Goal: Information Seeking & Learning: Learn about a topic

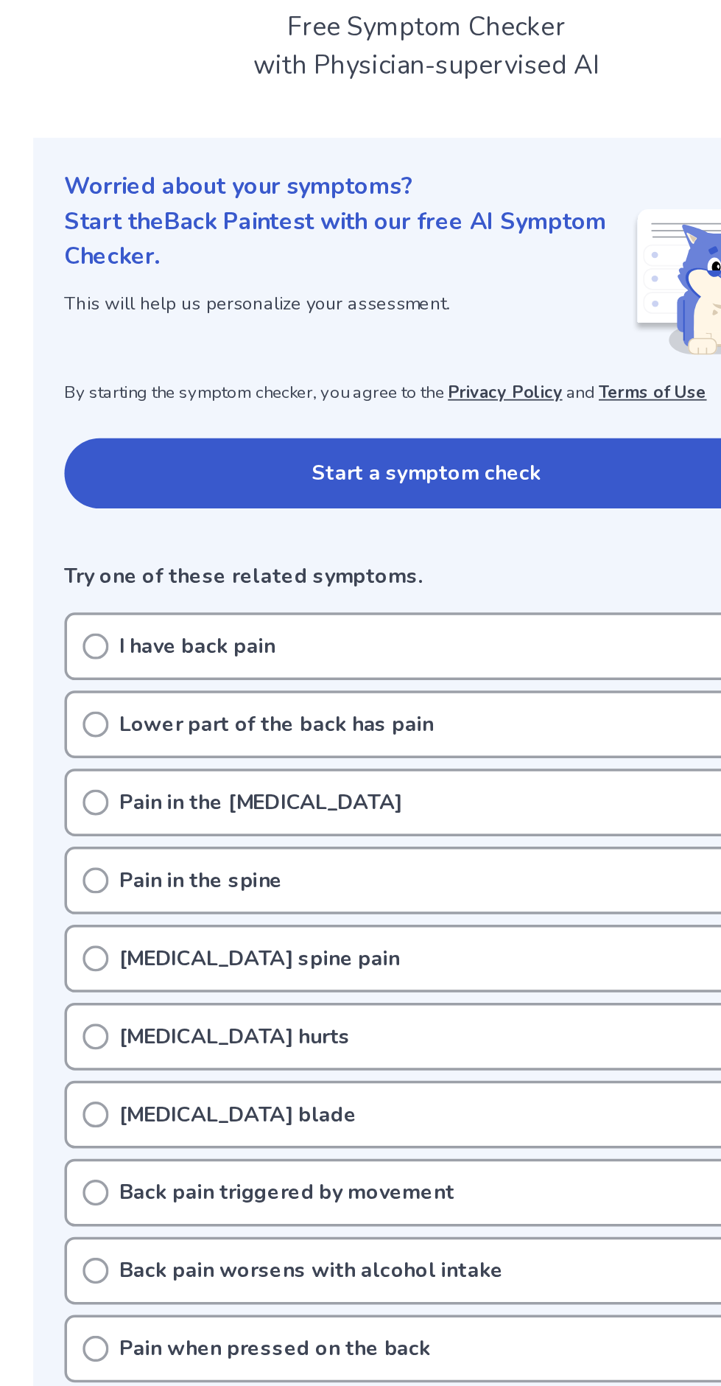
click at [162, 498] on div "Lower part of the back has pain" at bounding box center [360, 505] width 410 height 38
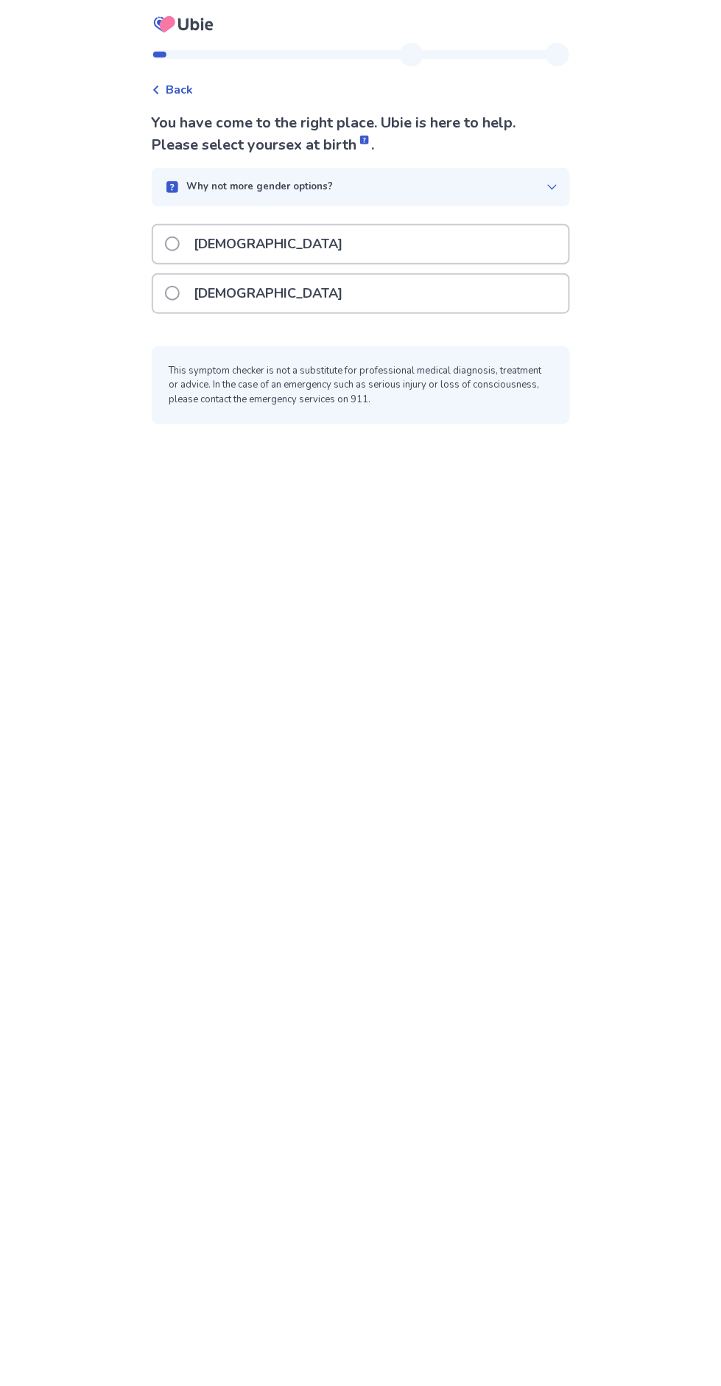
click at [180, 293] on span at bounding box center [172, 293] width 15 height 15
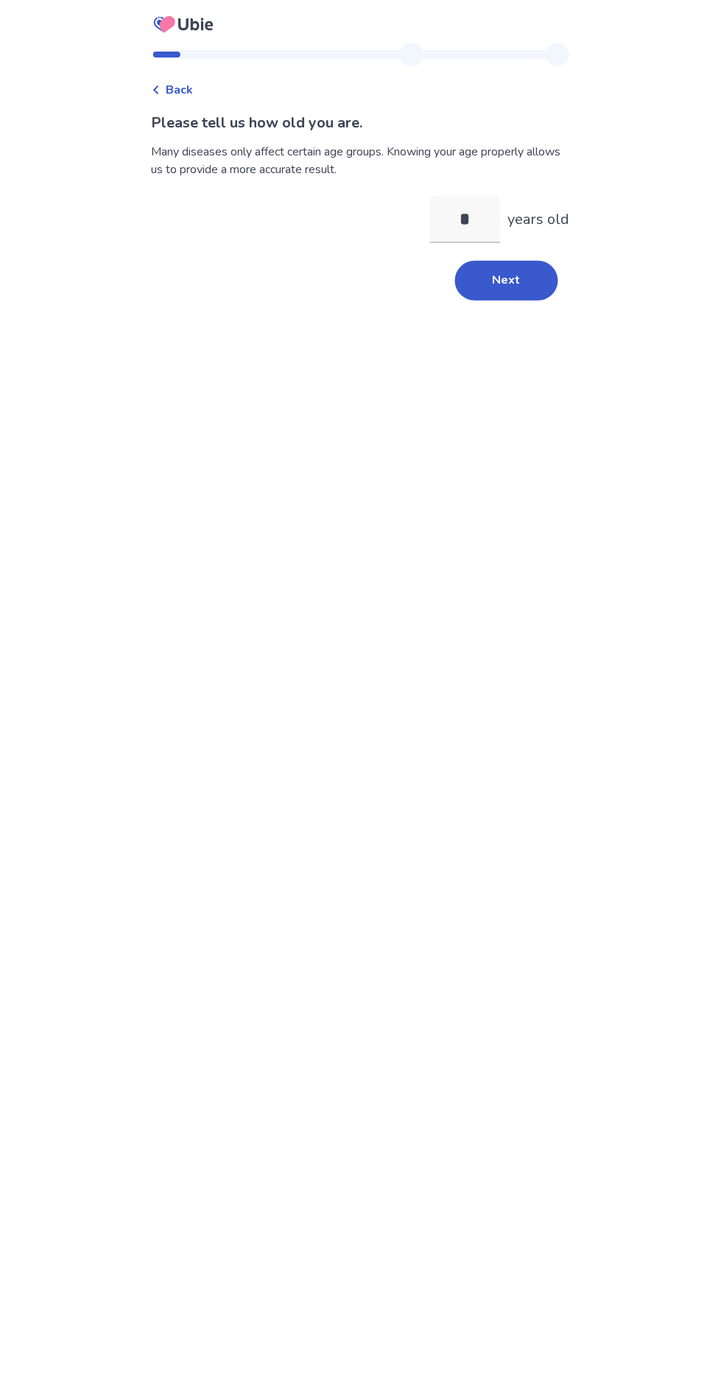
type input "**"
click at [524, 273] on button "Next" at bounding box center [506, 281] width 103 height 40
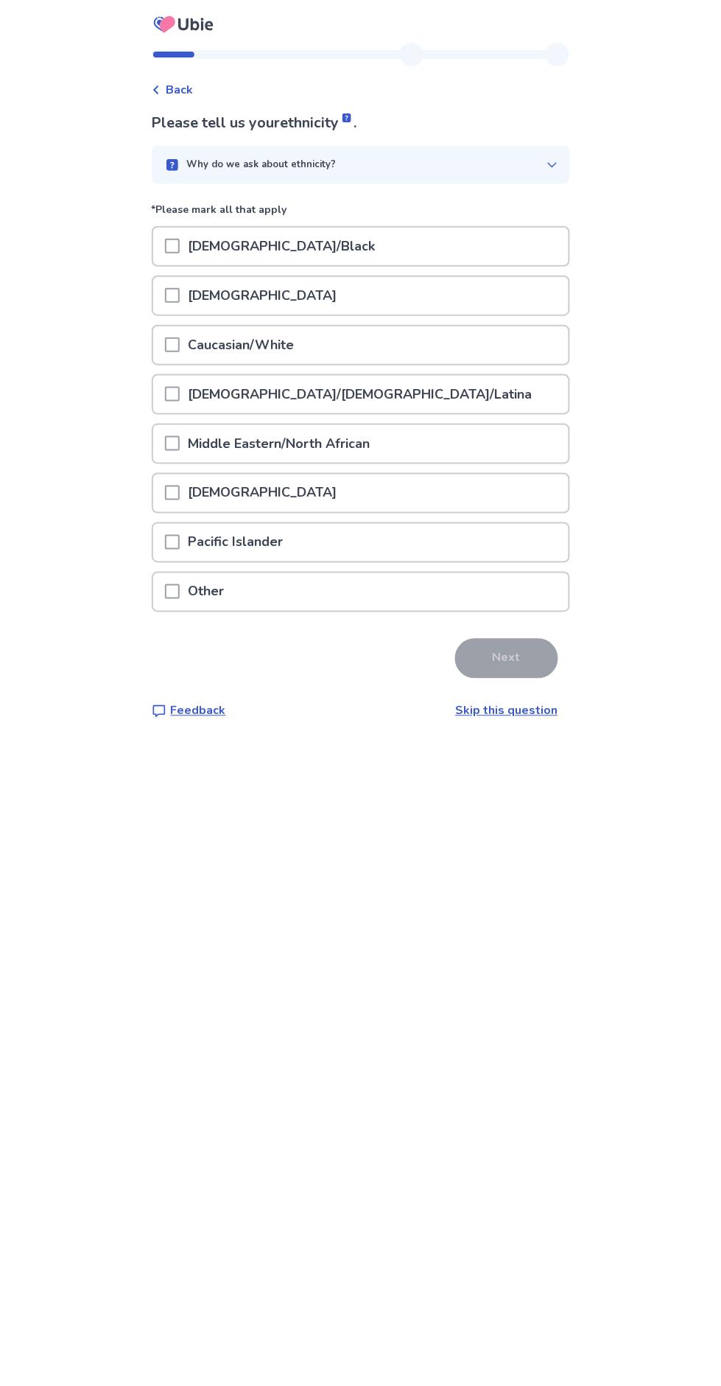
click at [180, 493] on span at bounding box center [172, 493] width 15 height 15
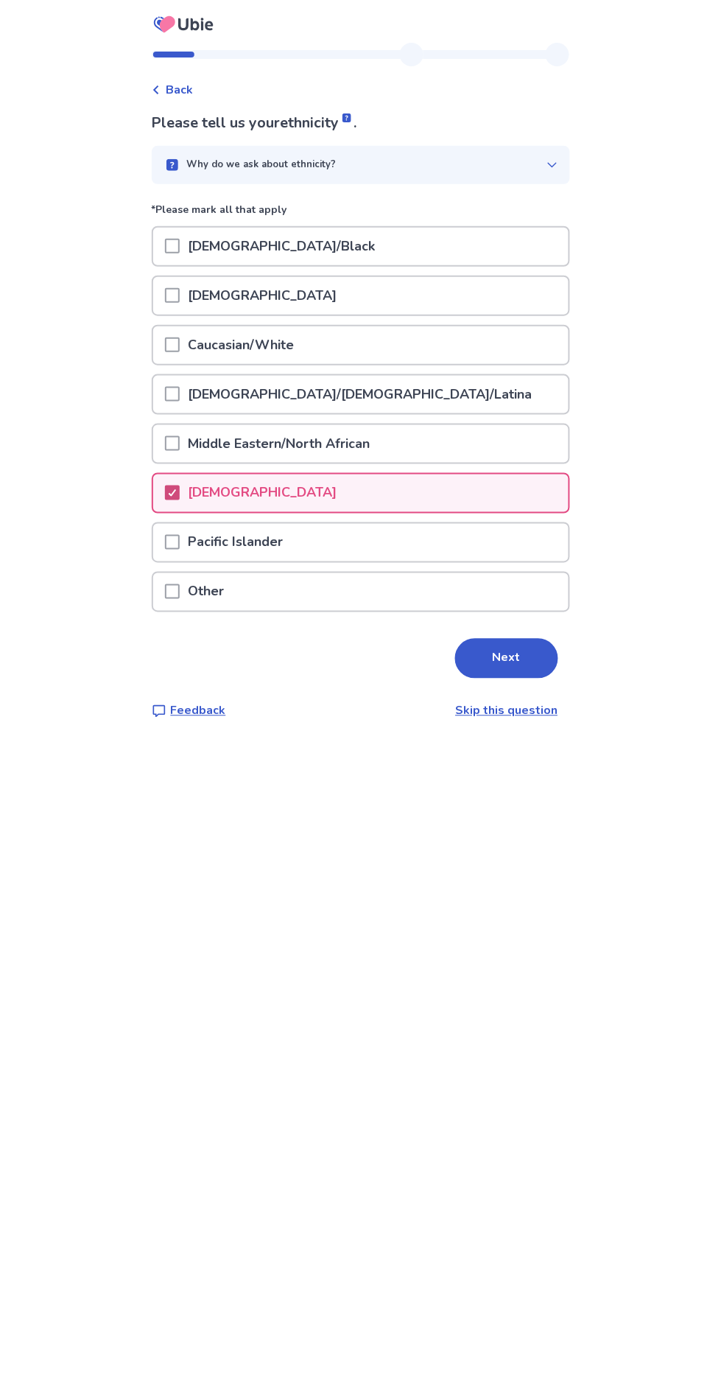
click at [519, 655] on button "Next" at bounding box center [506, 659] width 103 height 40
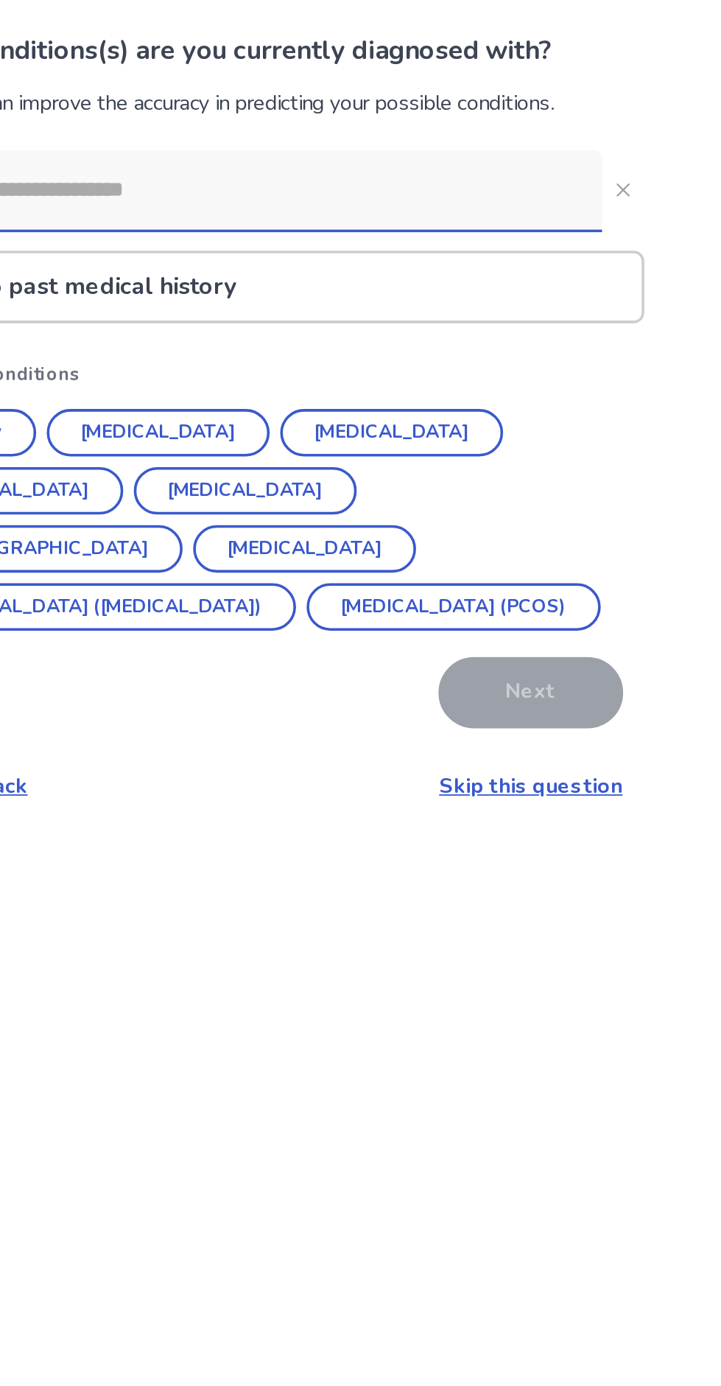
scroll to position [4, 0]
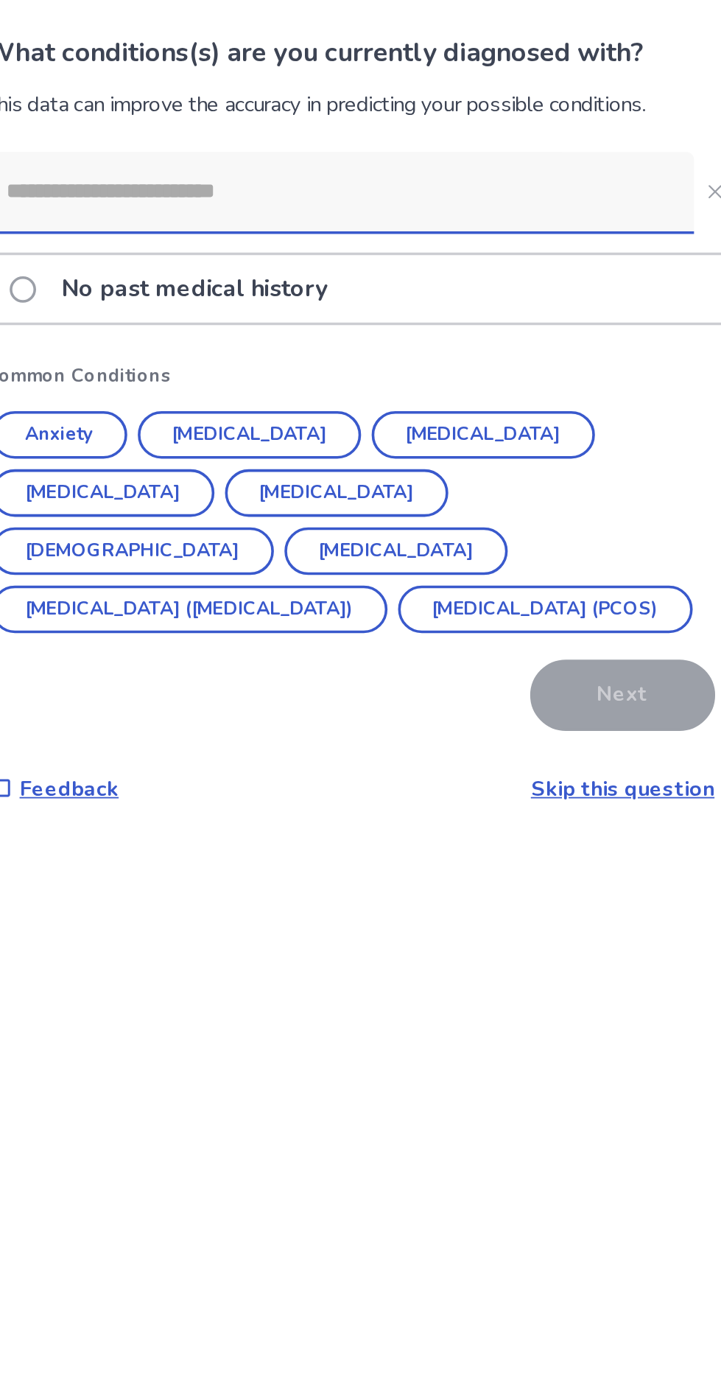
click at [279, 355] on button "[MEDICAL_DATA]" at bounding box center [217, 368] width 125 height 27
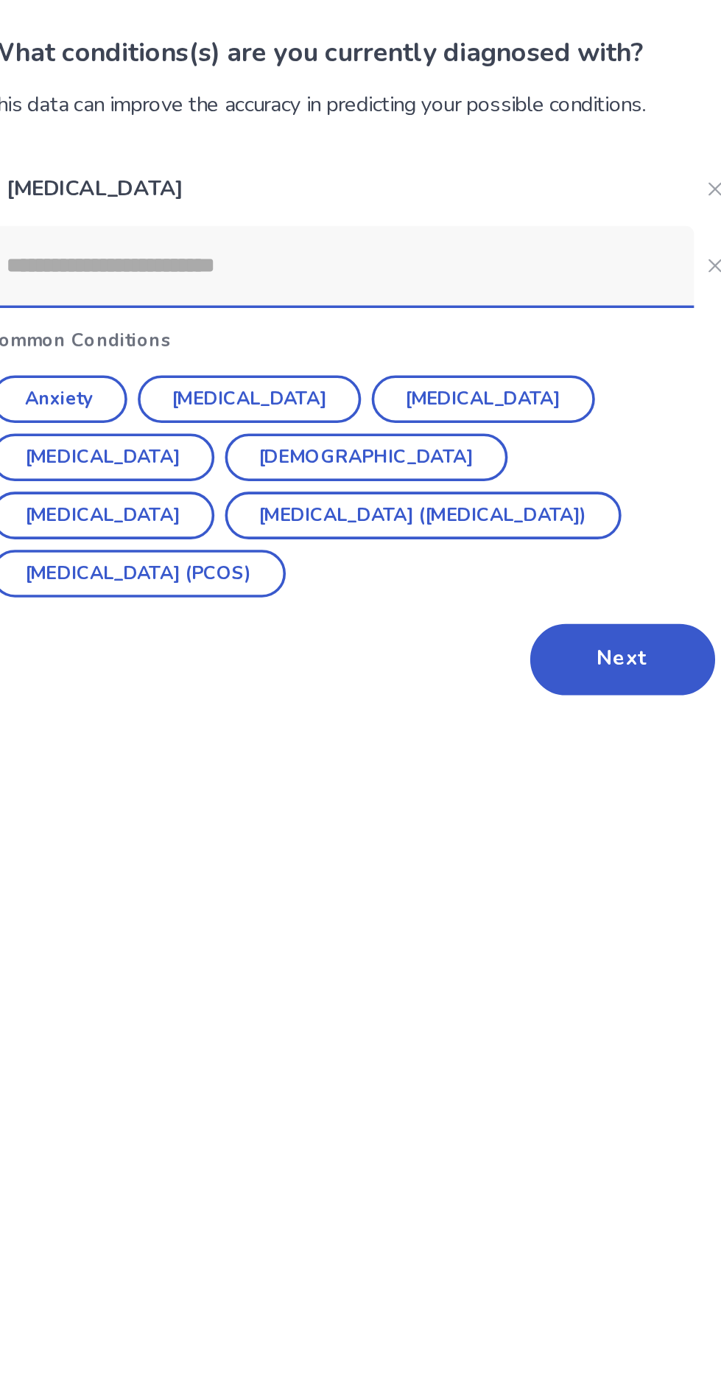
click at [402, 304] on button "[MEDICAL_DATA]" at bounding box center [429, 316] width 125 height 27
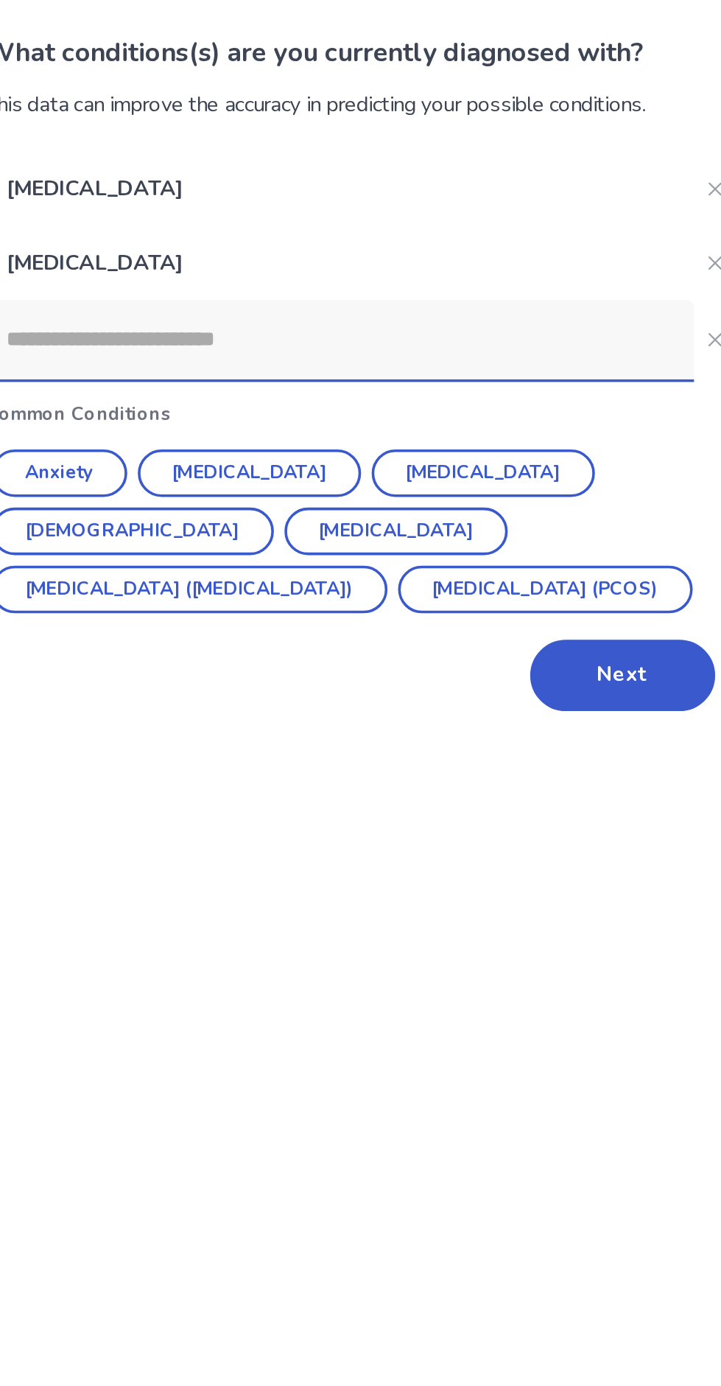
click at [514, 451] on button "Next" at bounding box center [506, 470] width 103 height 40
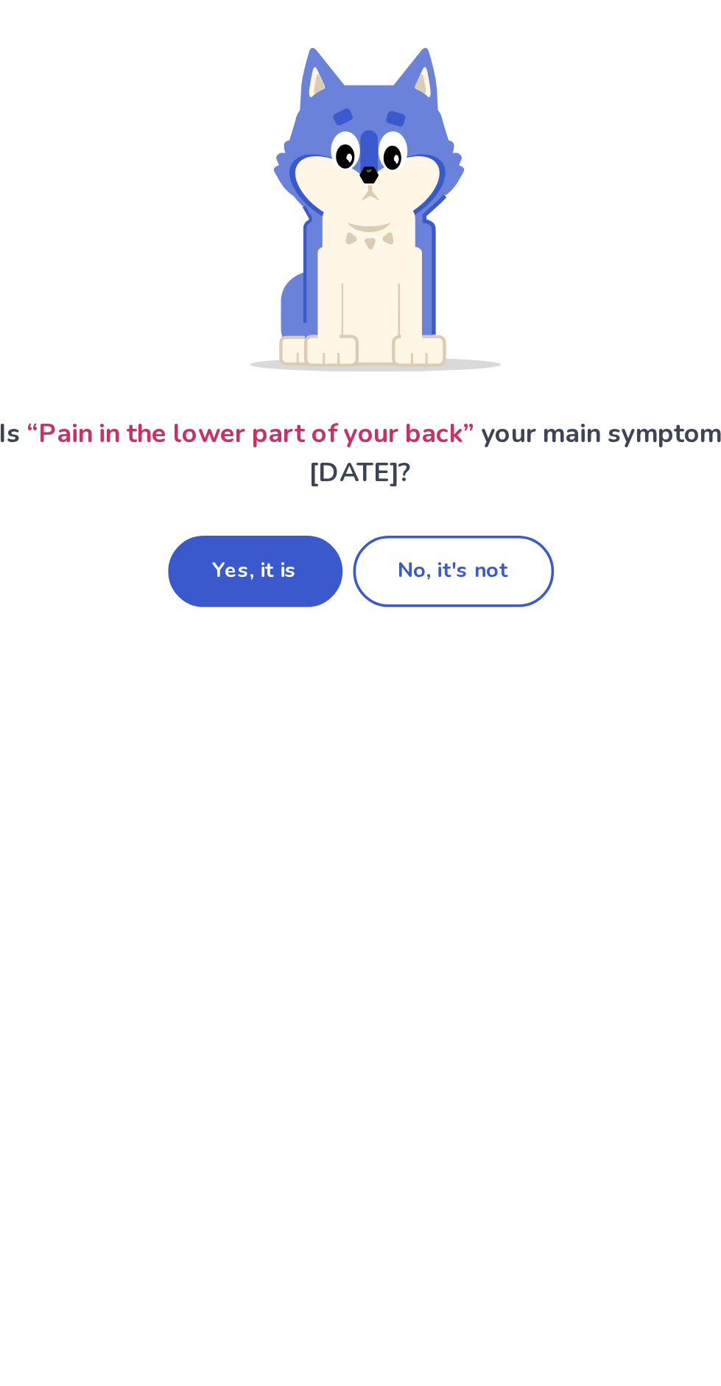
click at [318, 407] on button "Yes, it is" at bounding box center [301, 416] width 97 height 40
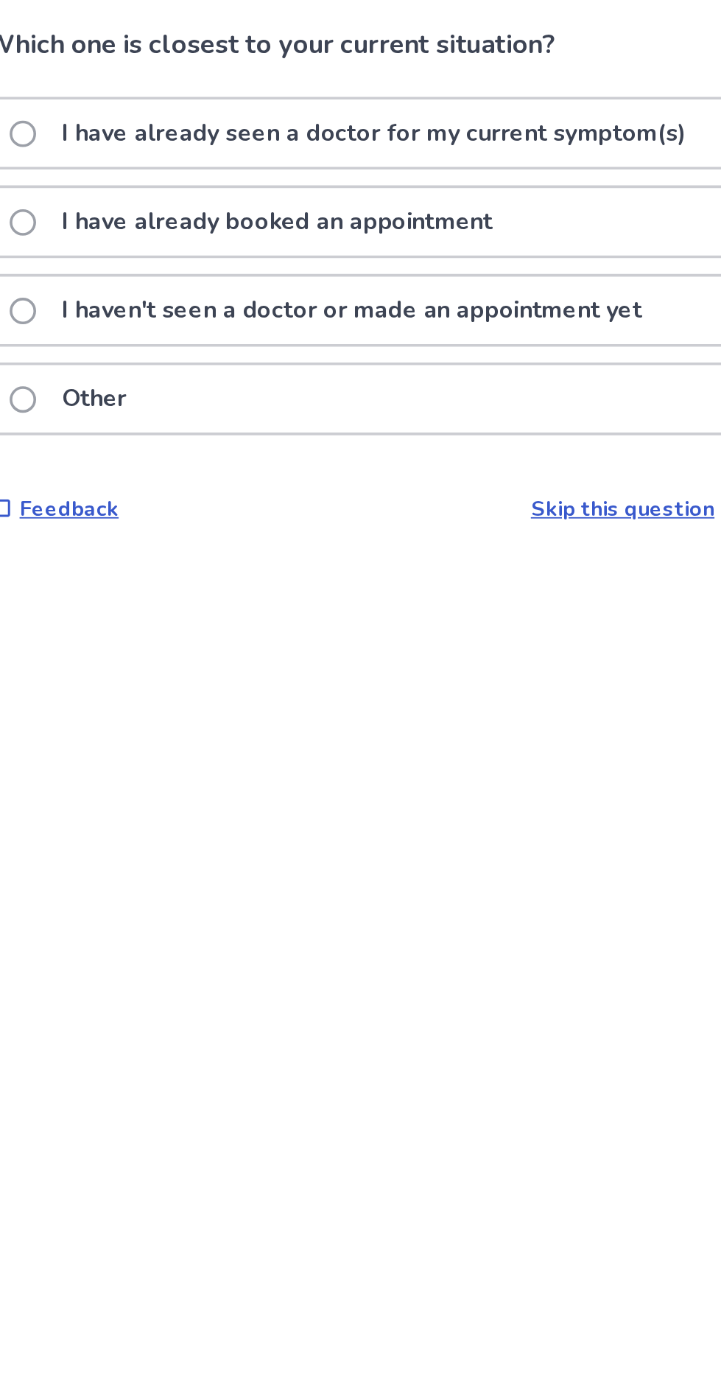
click at [180, 264] on span at bounding box center [172, 271] width 15 height 15
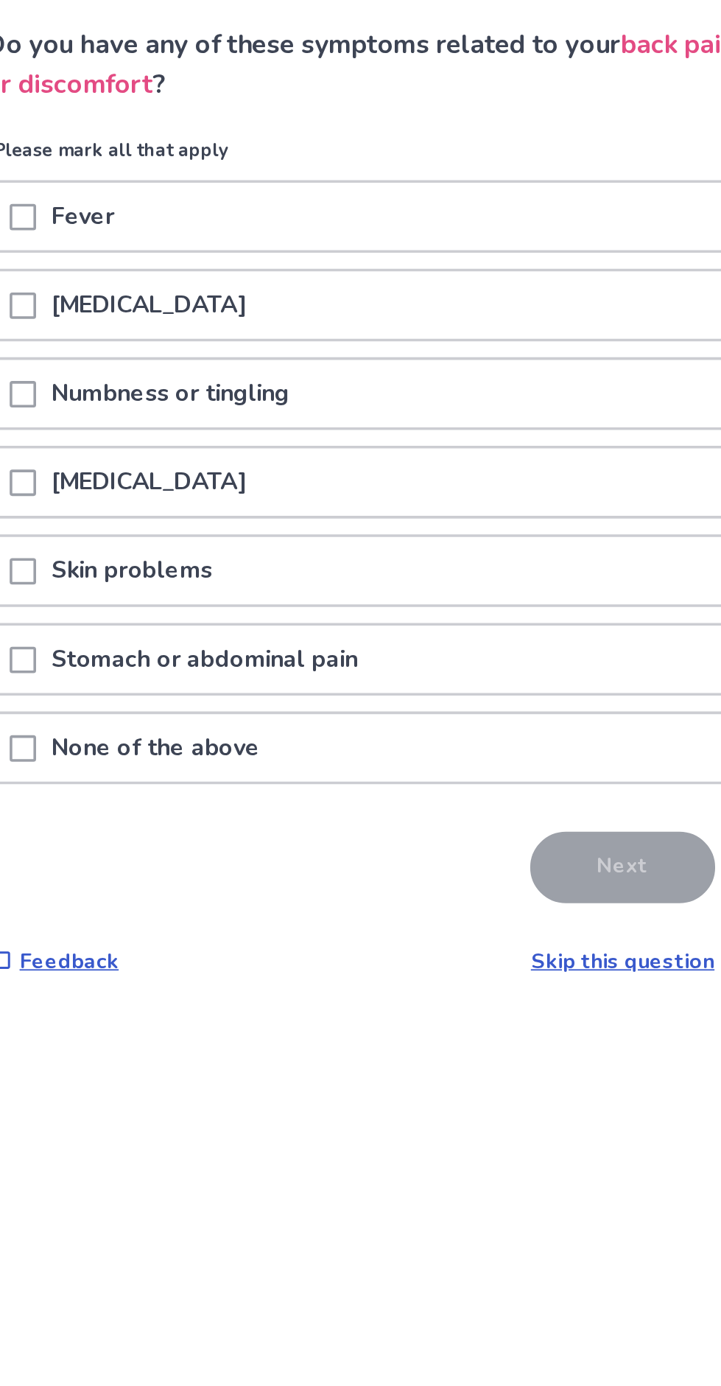
click at [180, 252] on div at bounding box center [172, 268] width 15 height 38
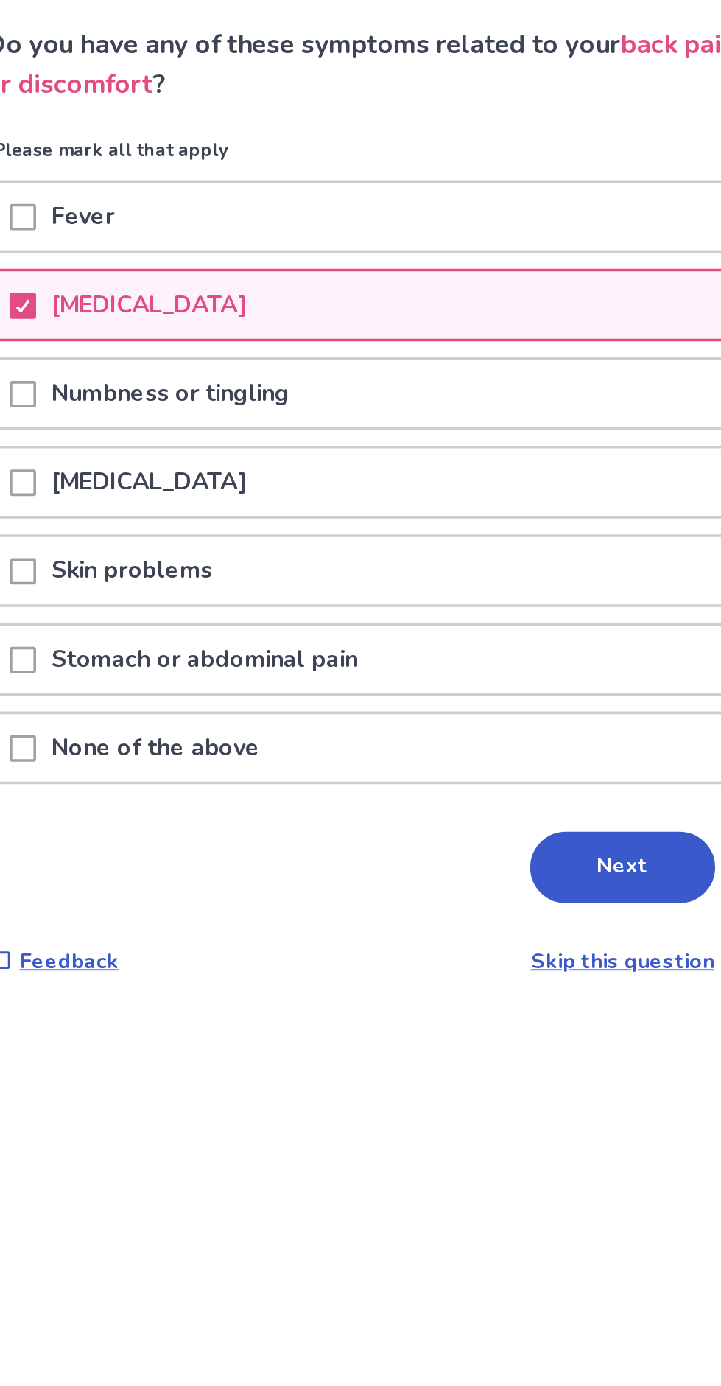
click at [494, 576] on button "Next" at bounding box center [506, 582] width 103 height 40
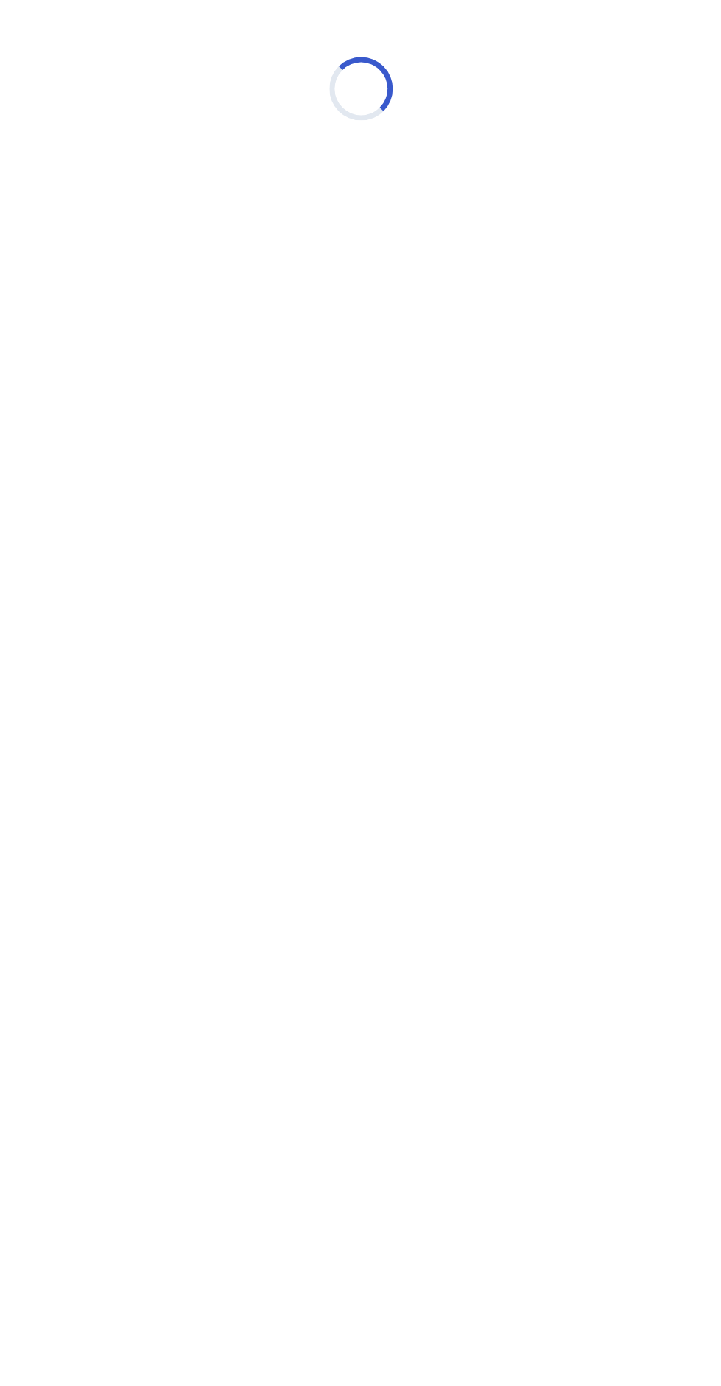
select select "*"
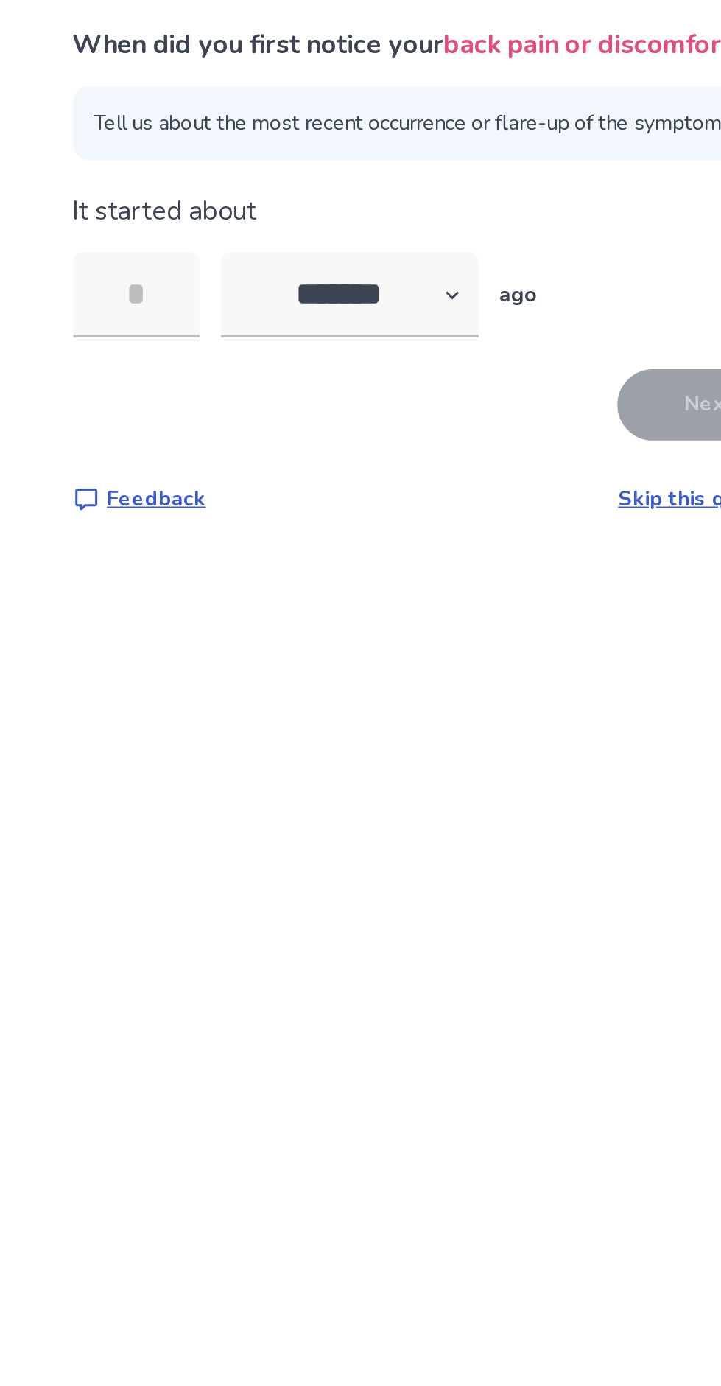
click at [194, 267] on input "tel" at bounding box center [187, 262] width 71 height 47
type input "*"
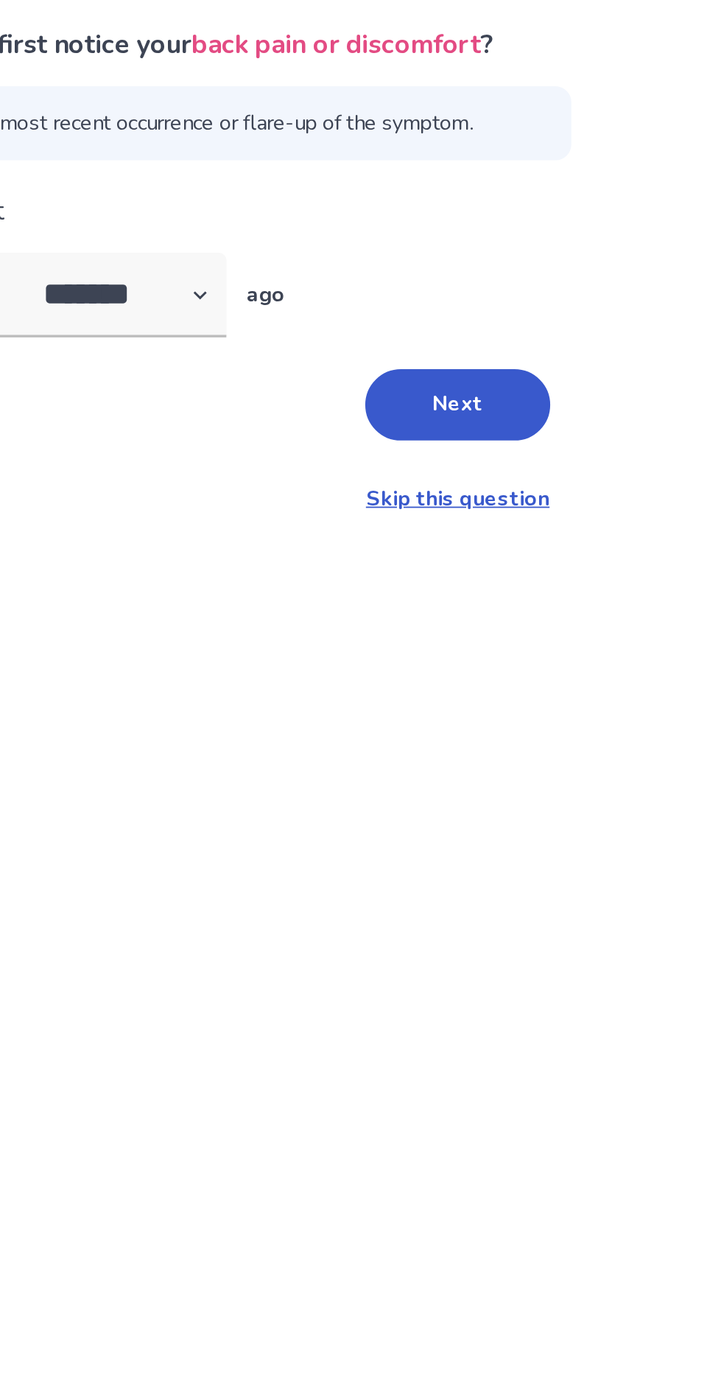
click at [497, 322] on button "Next" at bounding box center [506, 324] width 103 height 40
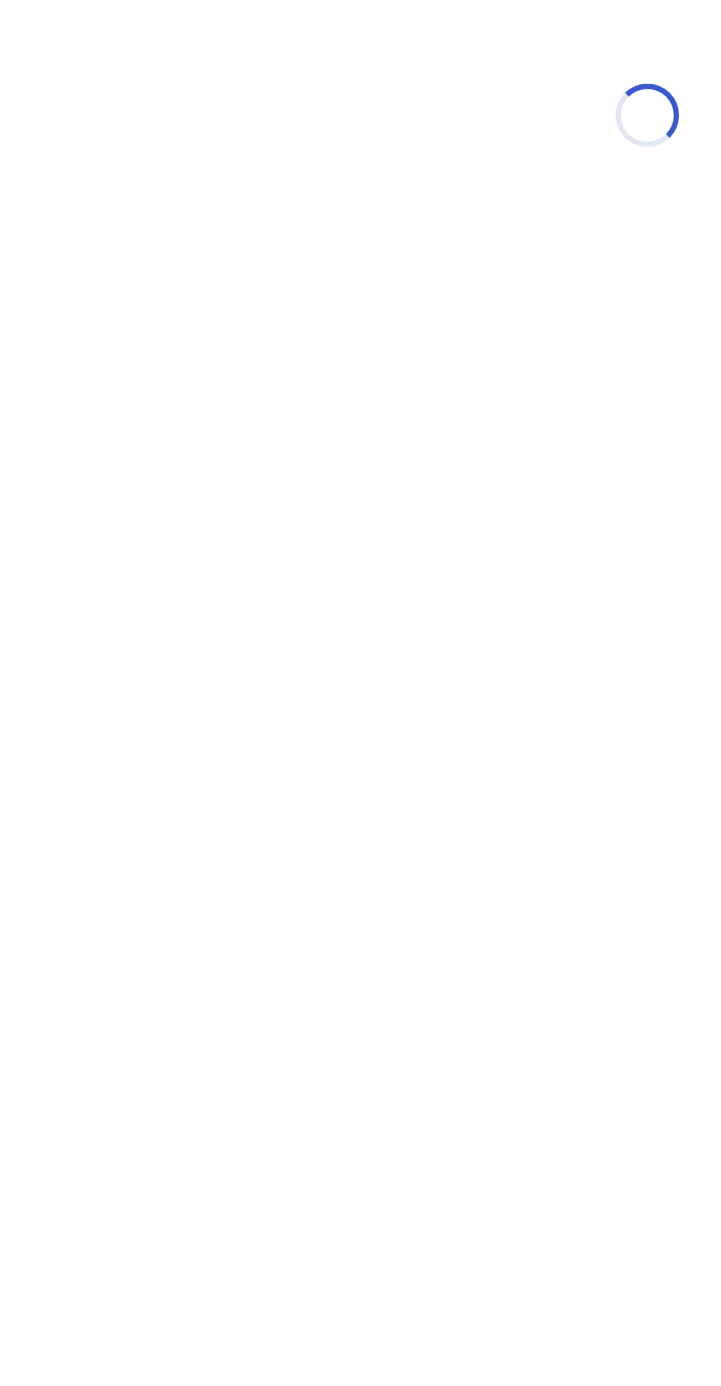
select select "*"
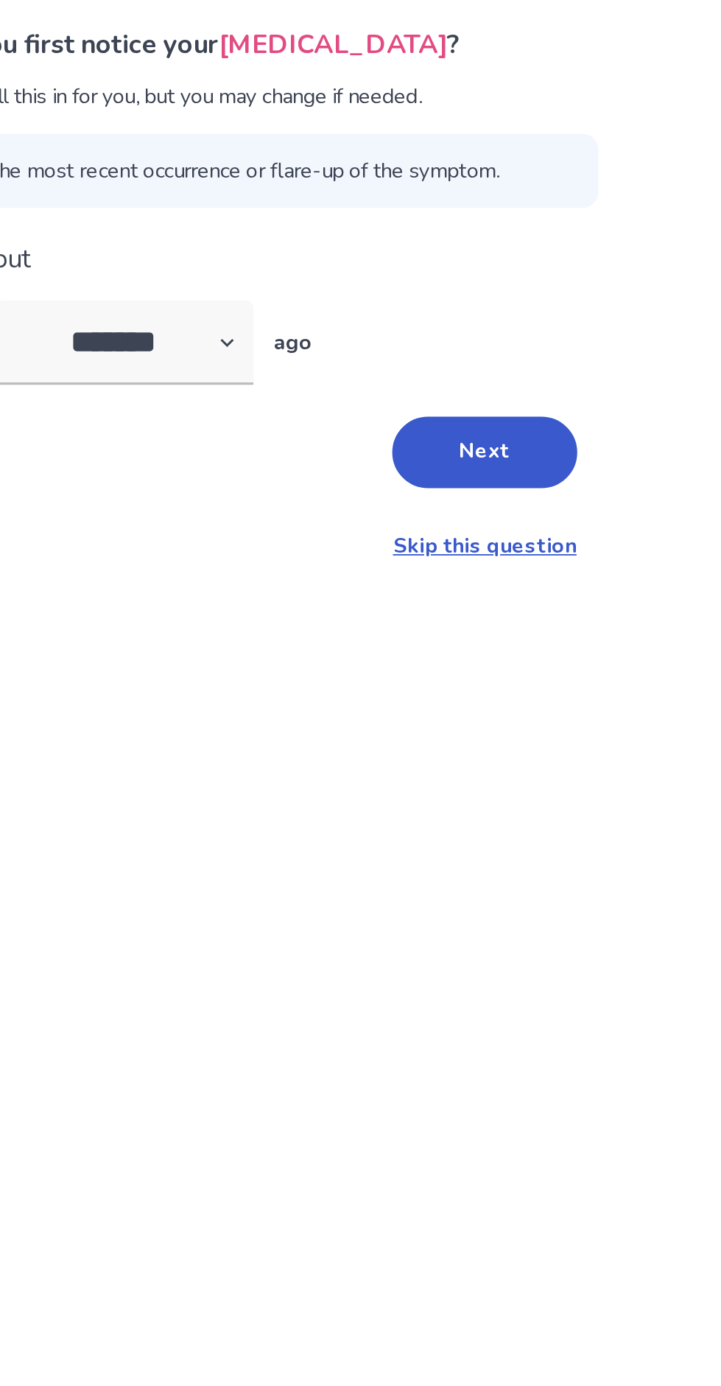
click at [515, 339] on button "Next" at bounding box center [506, 350] width 103 height 40
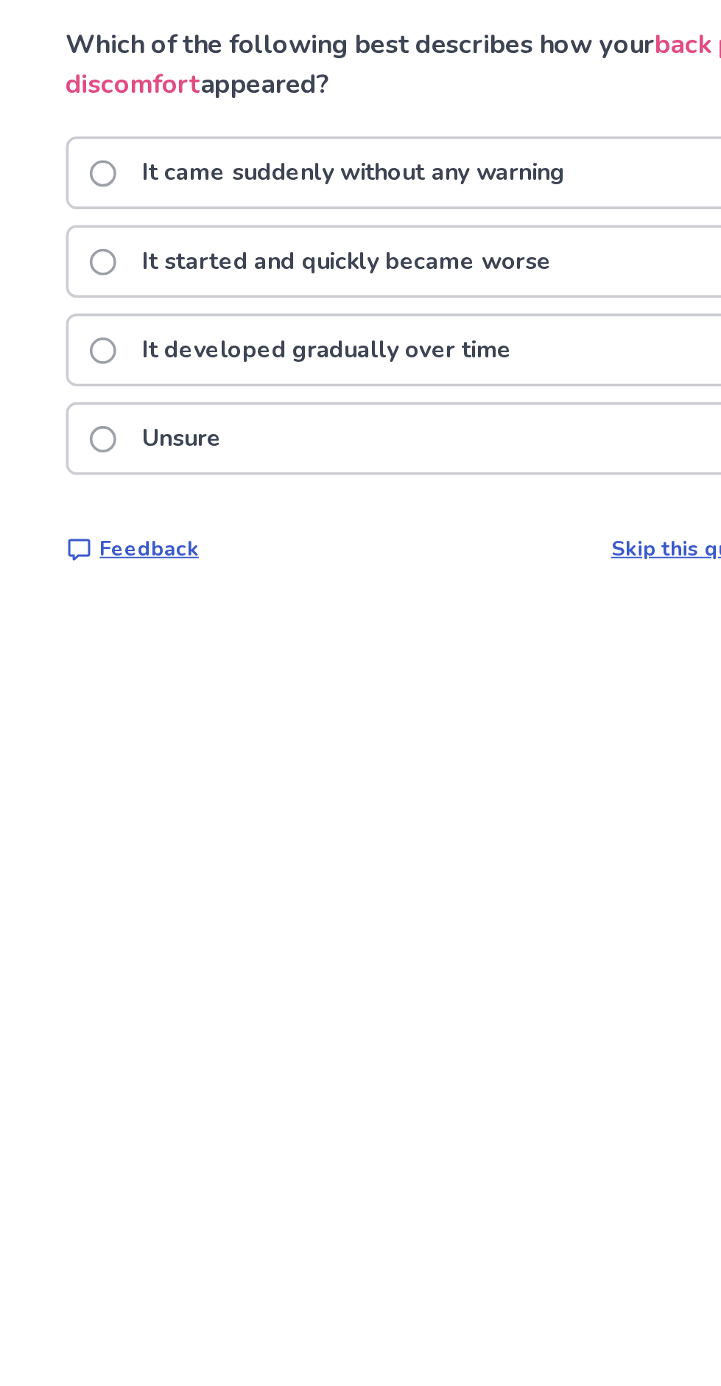
click at [179, 191] on span at bounding box center [172, 194] width 15 height 15
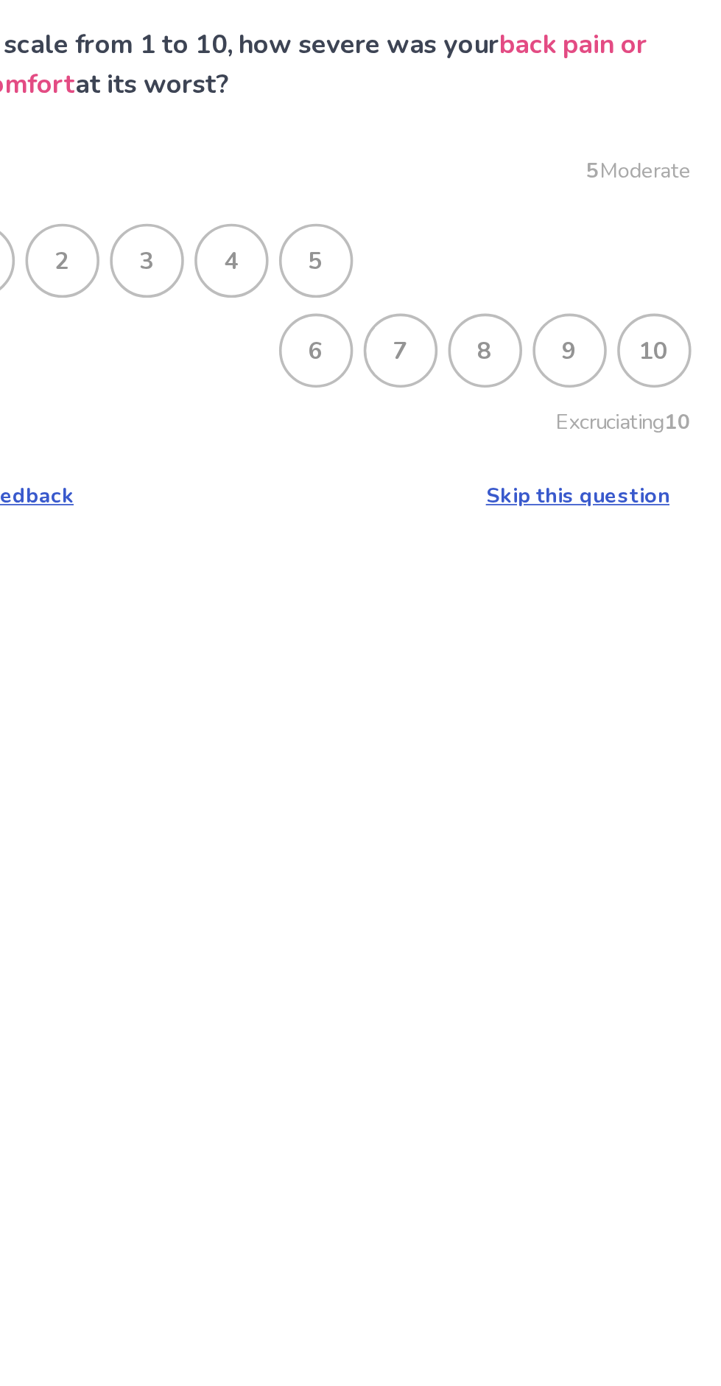
click at [370, 238] on div "5" at bounding box center [361, 243] width 38 height 38
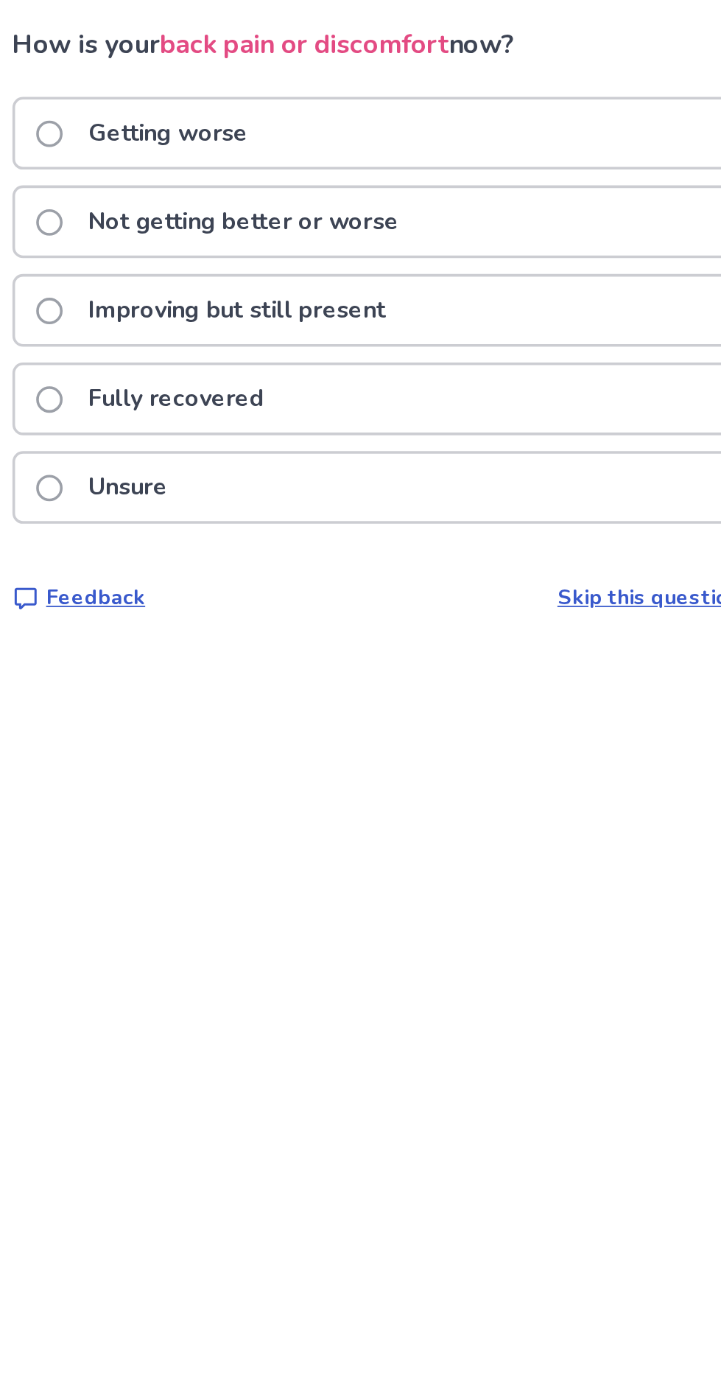
click at [187, 213] on label "Not getting better or worse" at bounding box center [270, 222] width 211 height 38
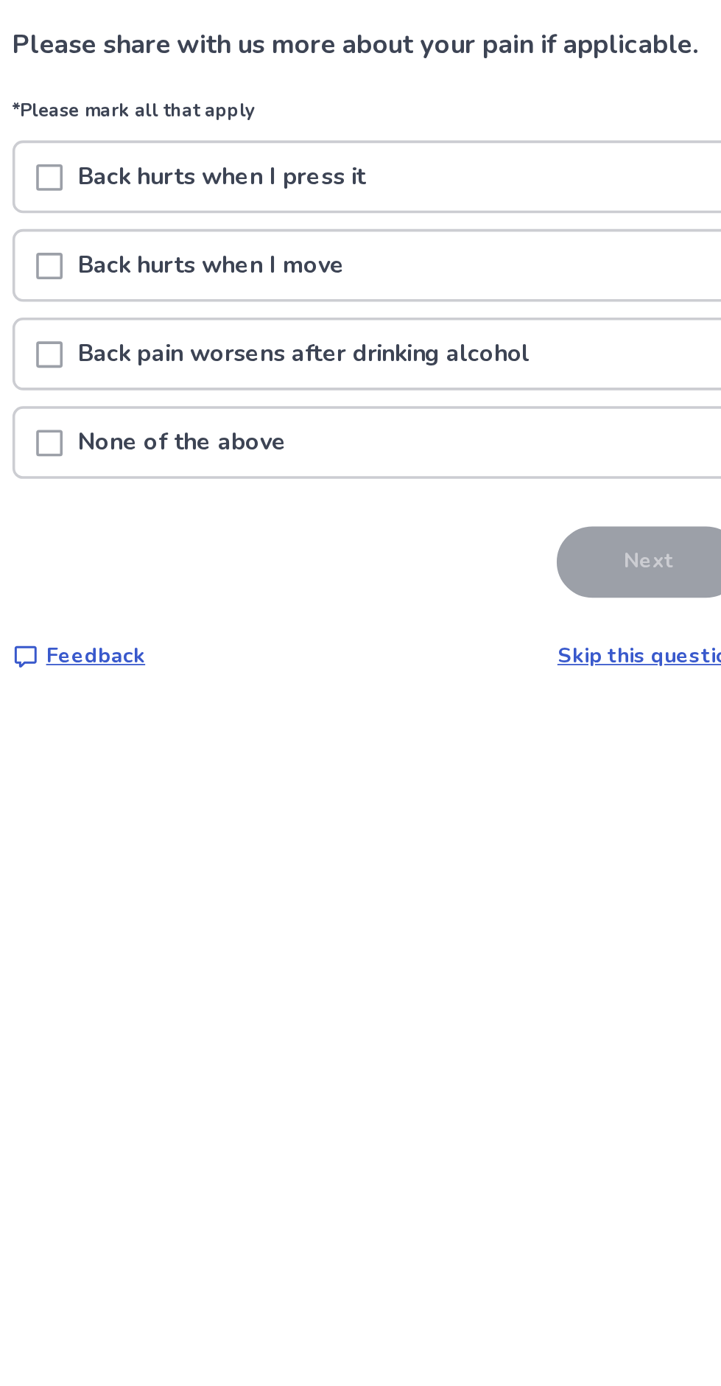
click at [180, 280] on div at bounding box center [172, 295] width 15 height 38
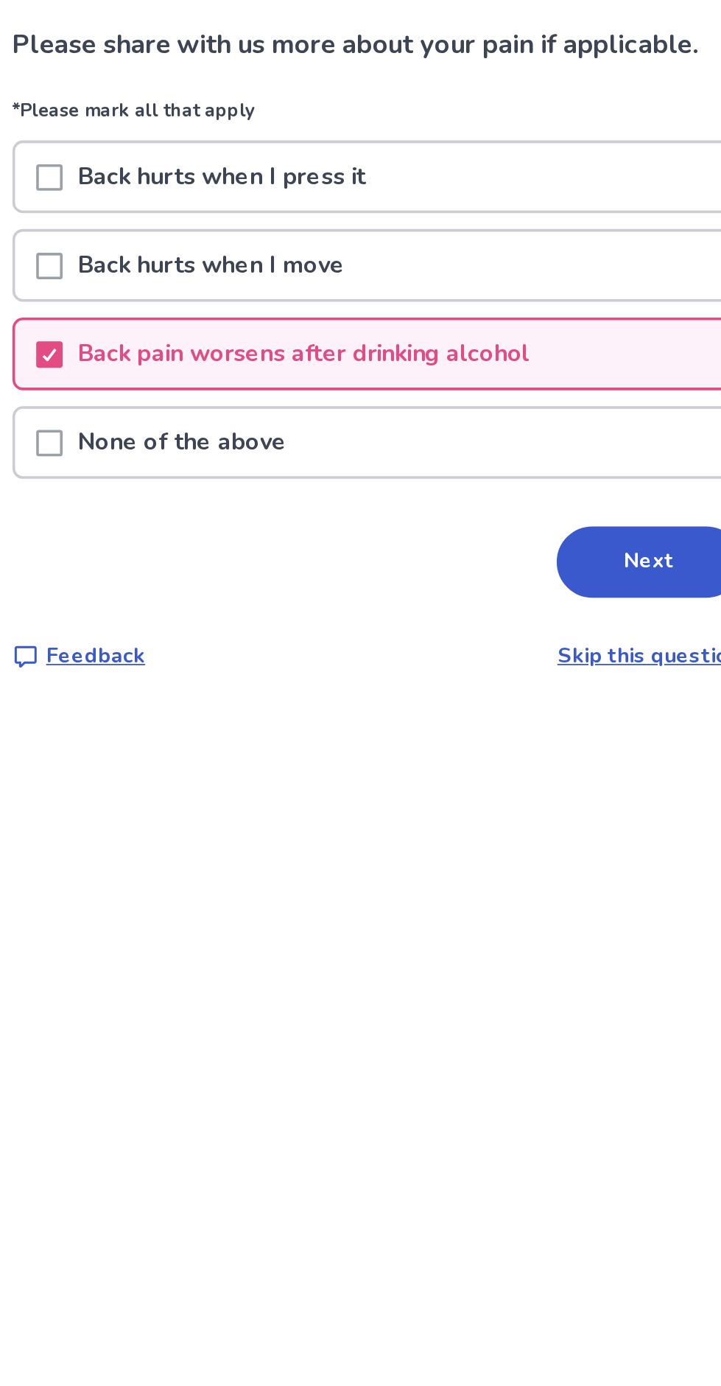
click at [500, 395] on button "Next" at bounding box center [506, 411] width 103 height 40
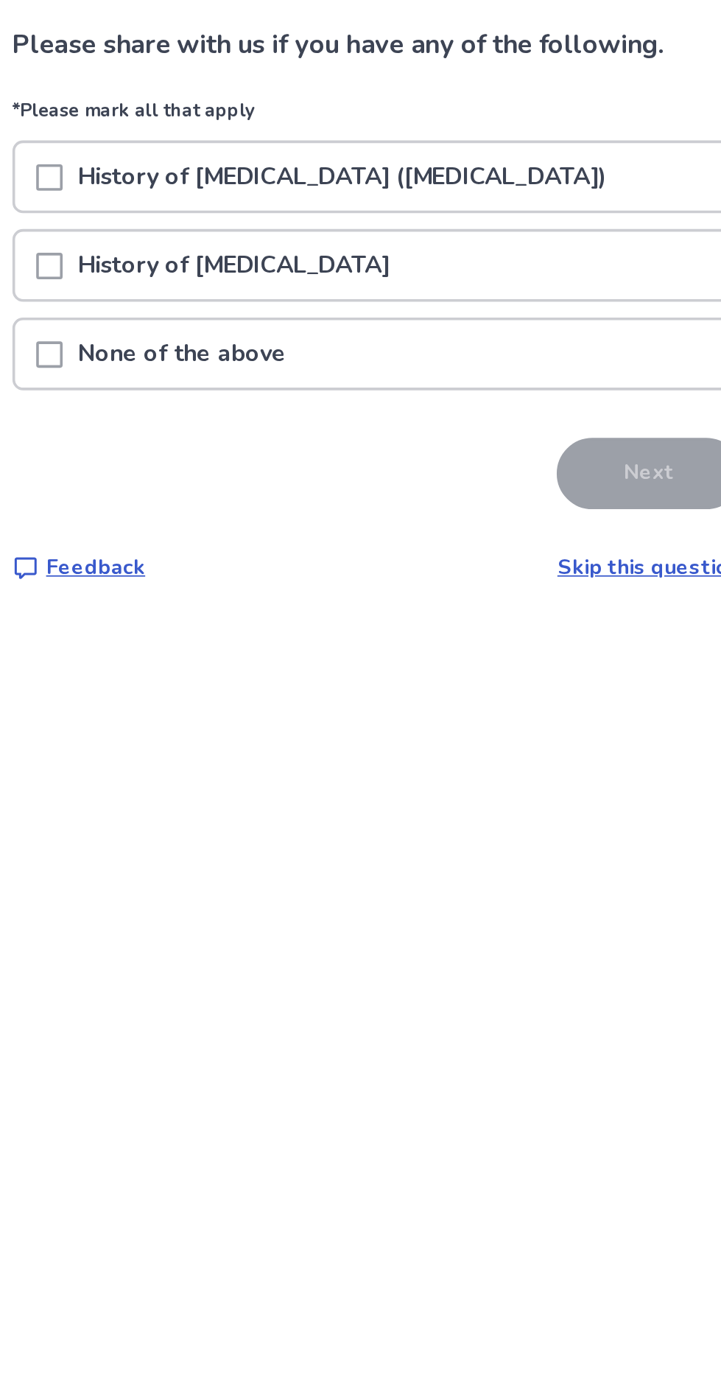
click at [180, 281] on div at bounding box center [172, 295] width 15 height 38
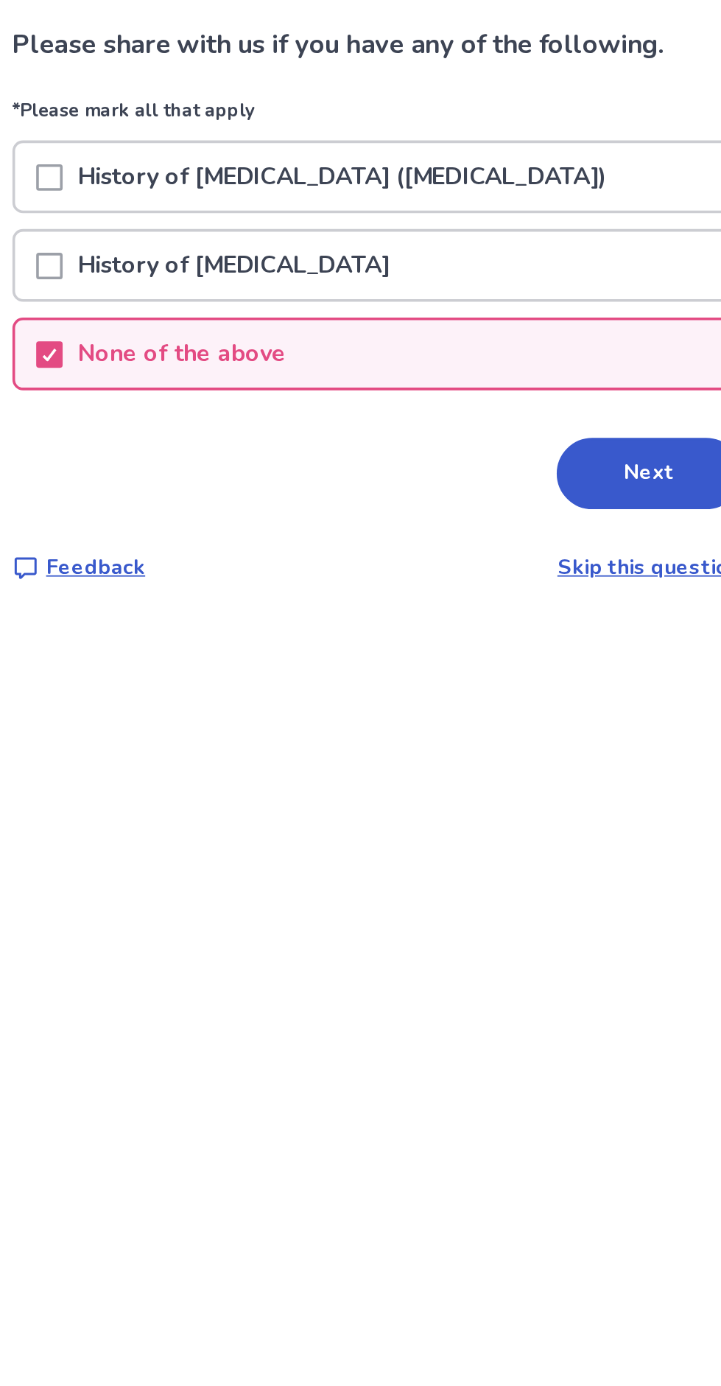
click at [525, 357] on button "Next" at bounding box center [506, 362] width 103 height 40
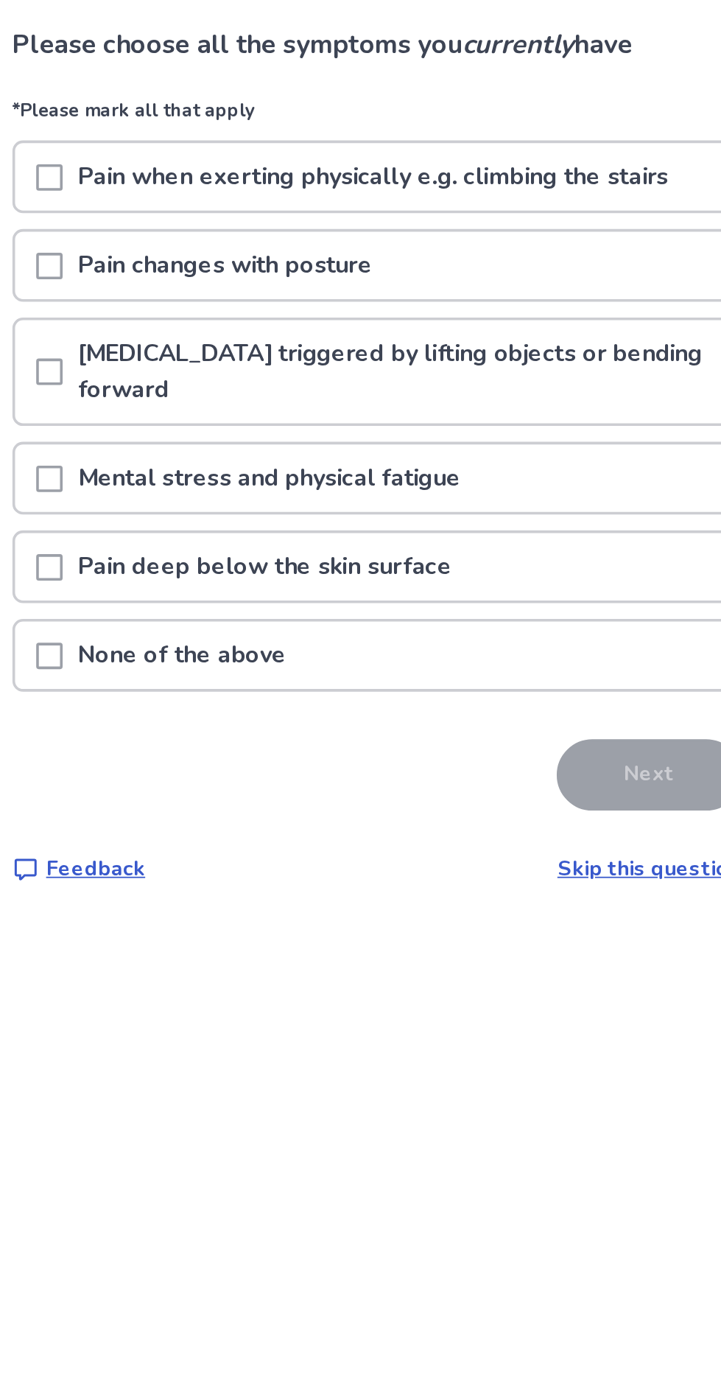
click at [180, 461] on span at bounding box center [172, 463] width 15 height 15
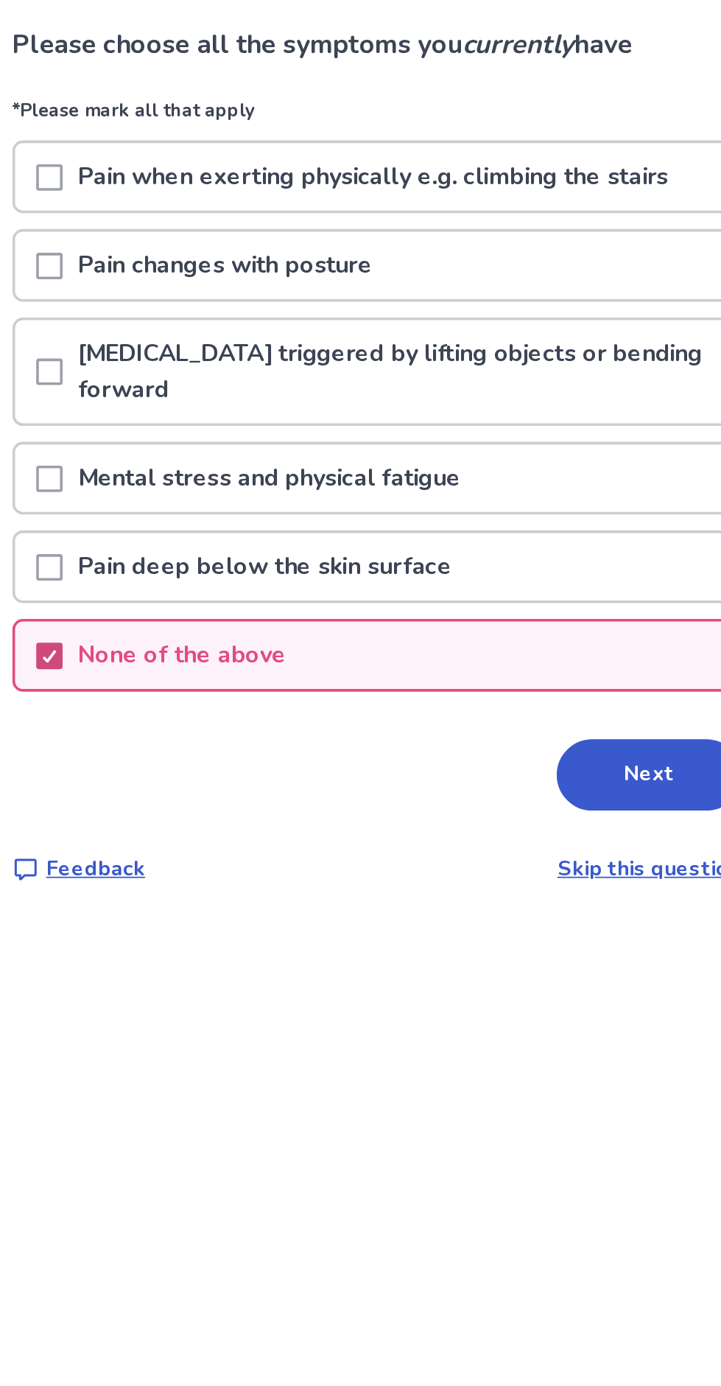
click at [492, 511] on button "Next" at bounding box center [506, 530] width 103 height 40
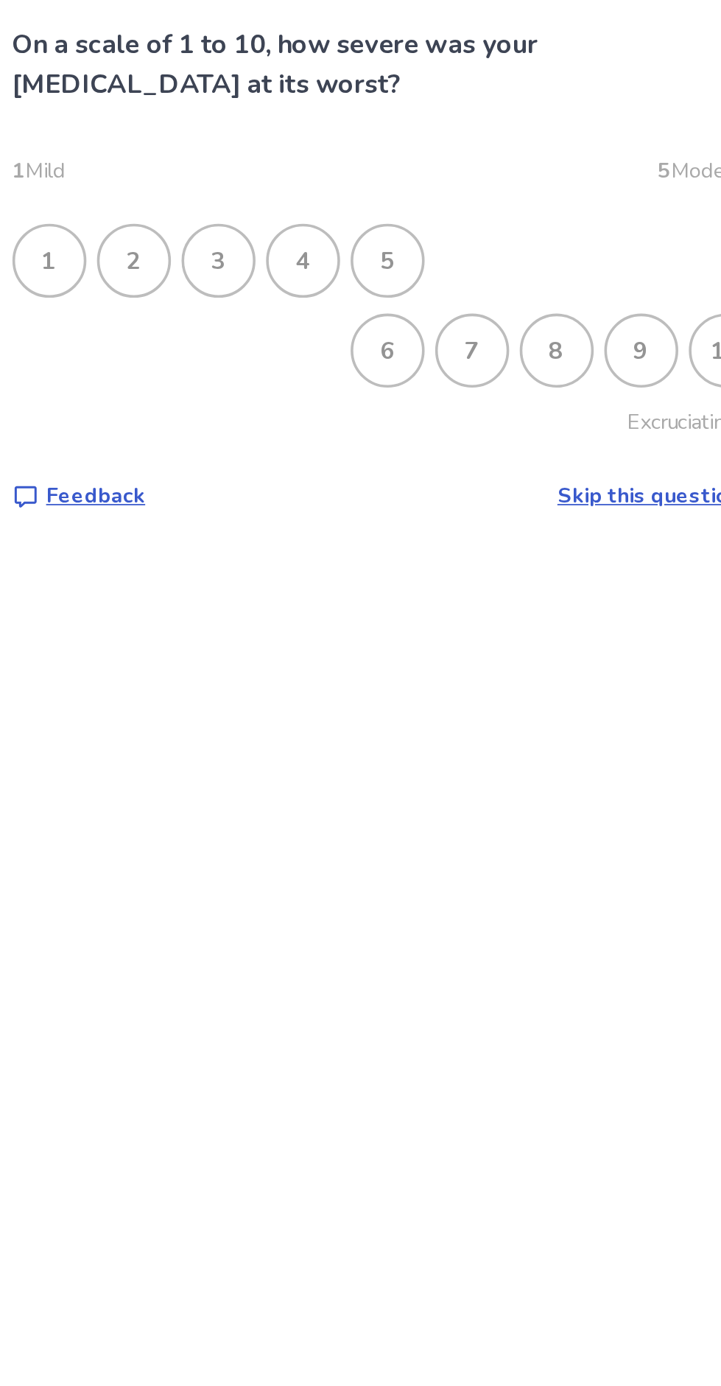
click at [349, 295] on div "6" at bounding box center [361, 293] width 38 height 38
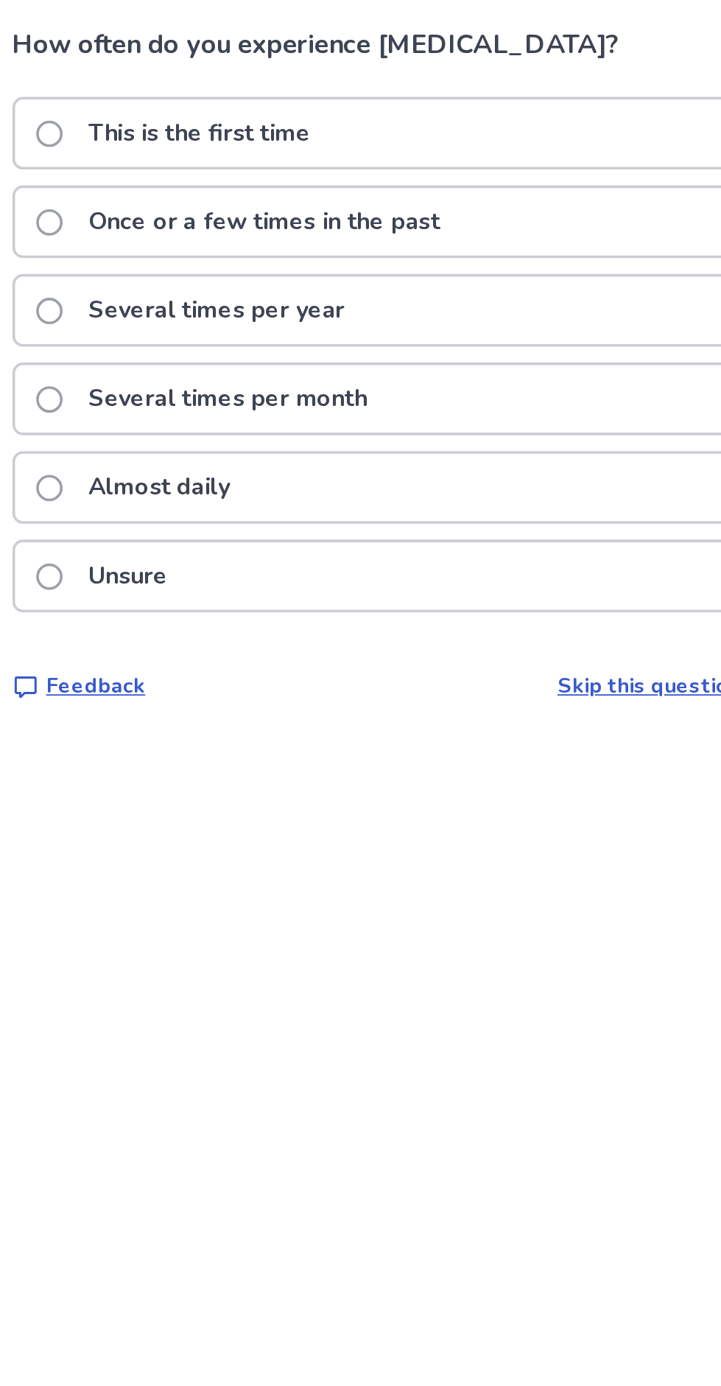
click at [178, 172] on span at bounding box center [172, 172] width 15 height 15
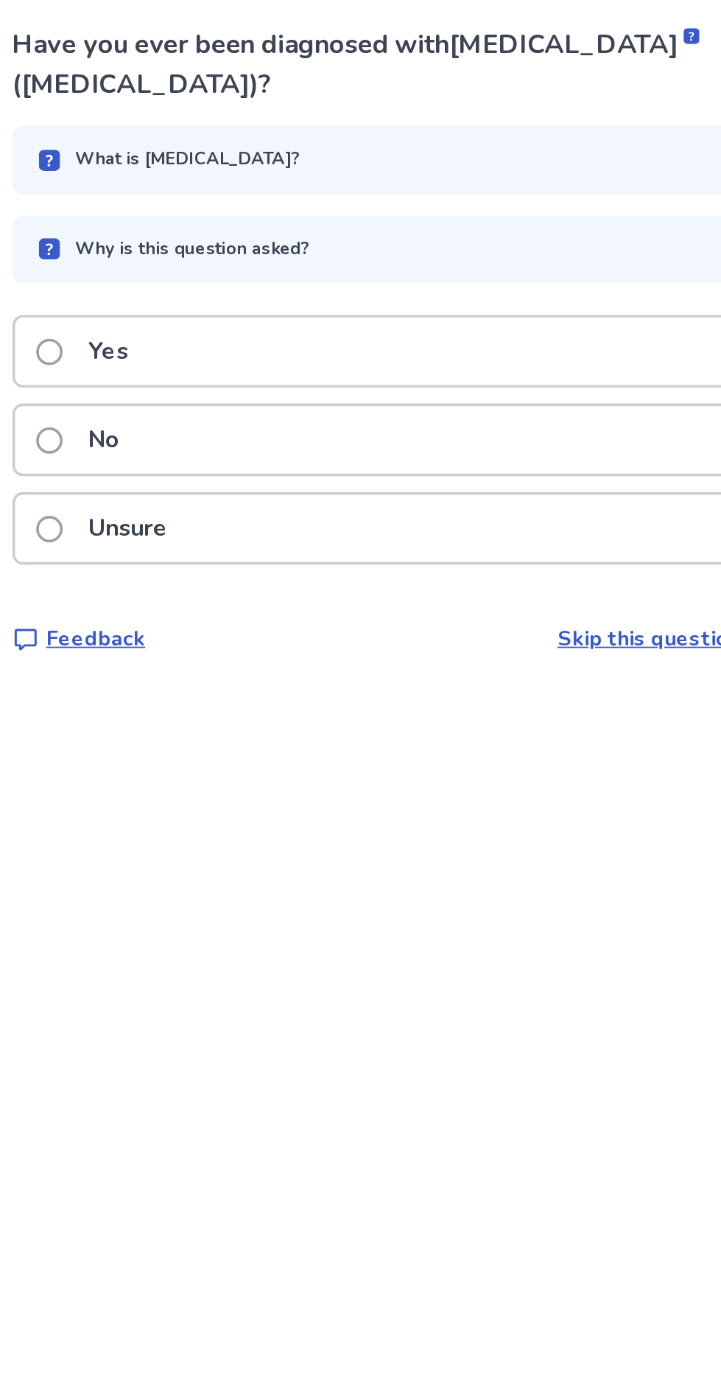
click at [181, 331] on label "No" at bounding box center [193, 343] width 56 height 38
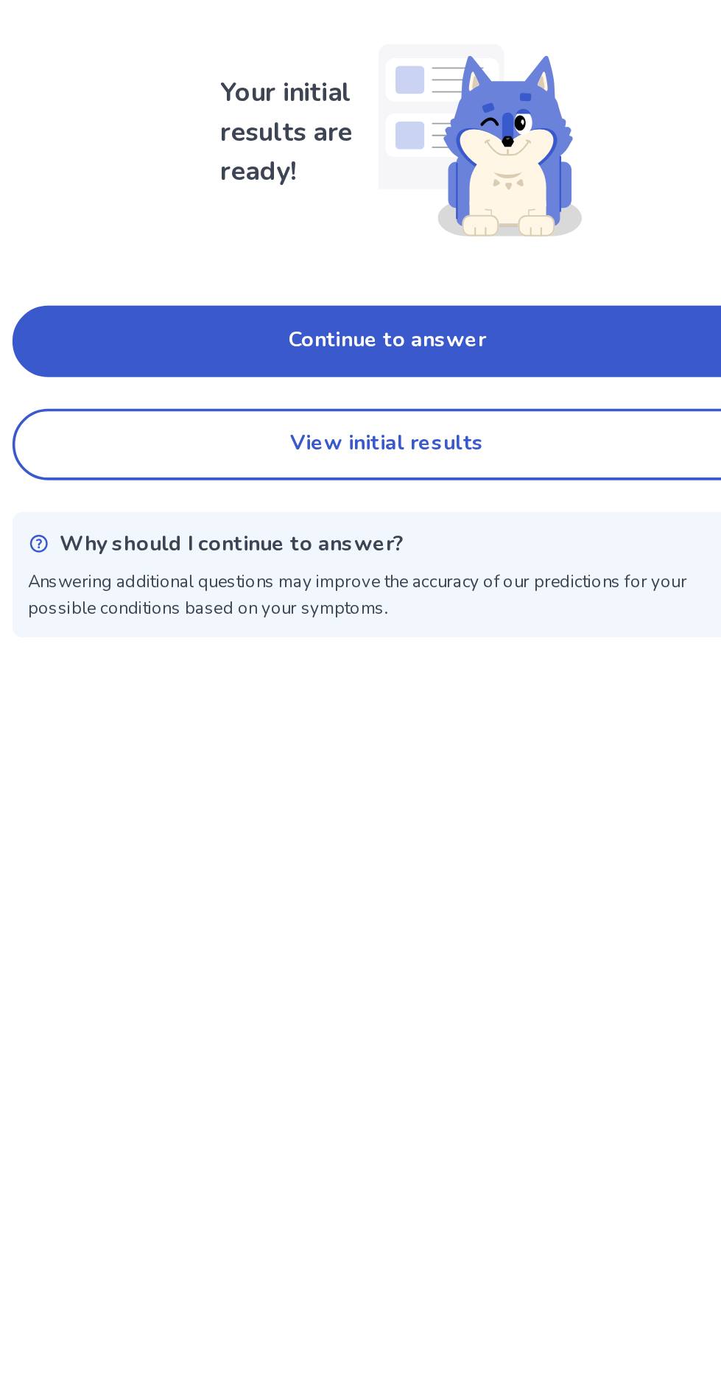
click at [459, 287] on button "Continue to answer" at bounding box center [361, 288] width 419 height 40
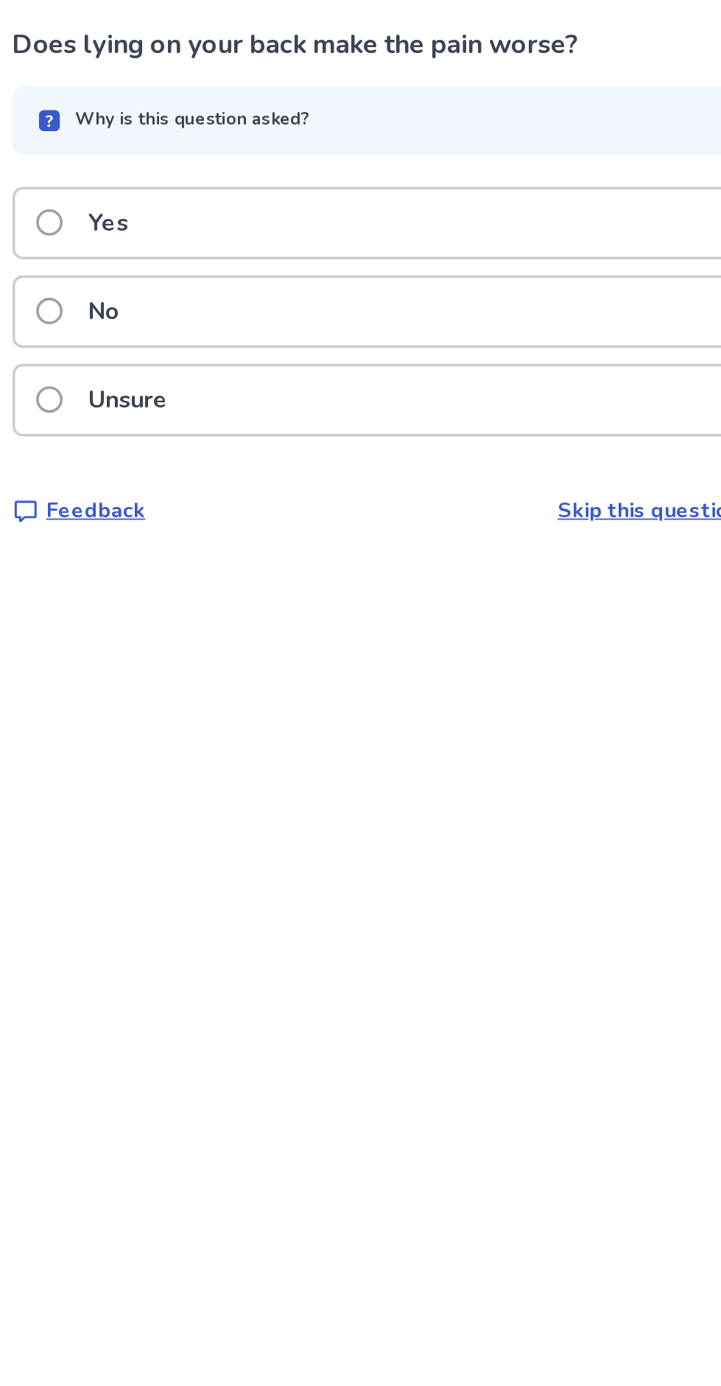
click at [180, 266] on span at bounding box center [172, 271] width 15 height 15
click at [209, 260] on p "No" at bounding box center [203, 272] width 35 height 38
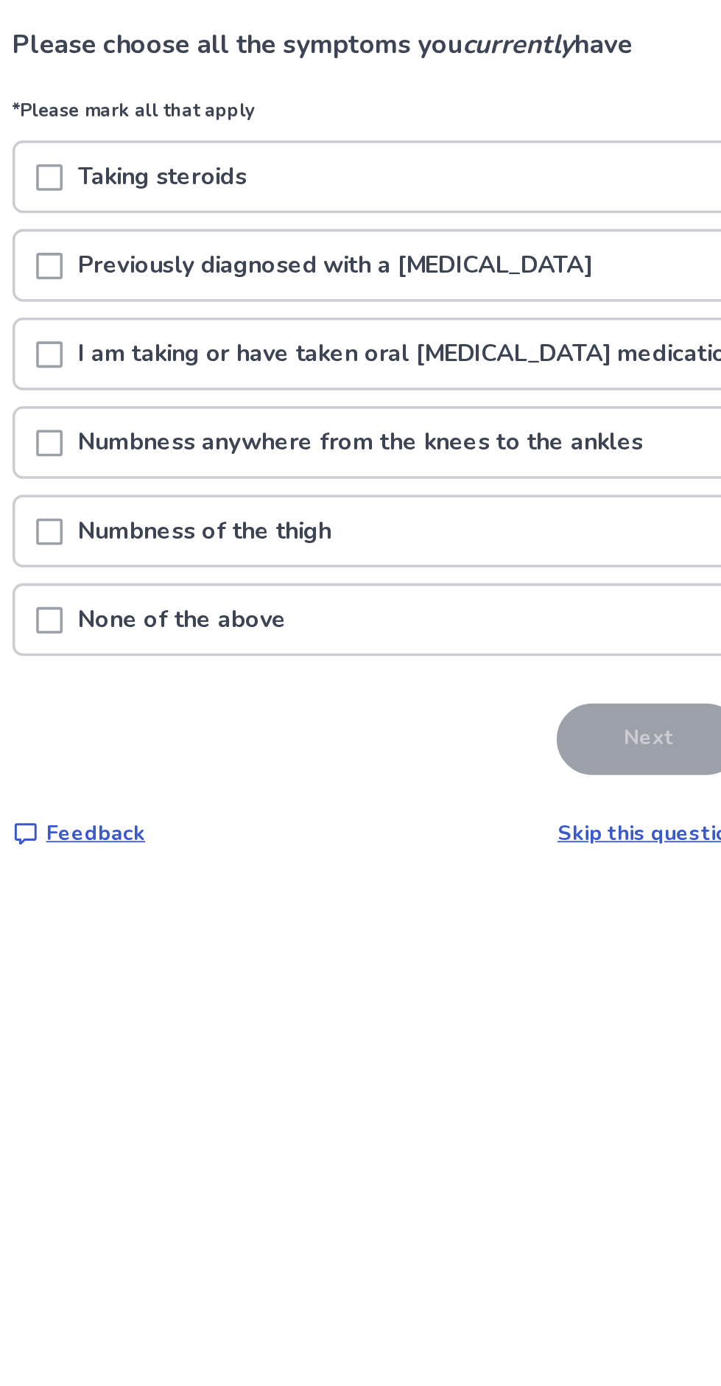
click at [178, 458] on div at bounding box center [172, 443] width 15 height 38
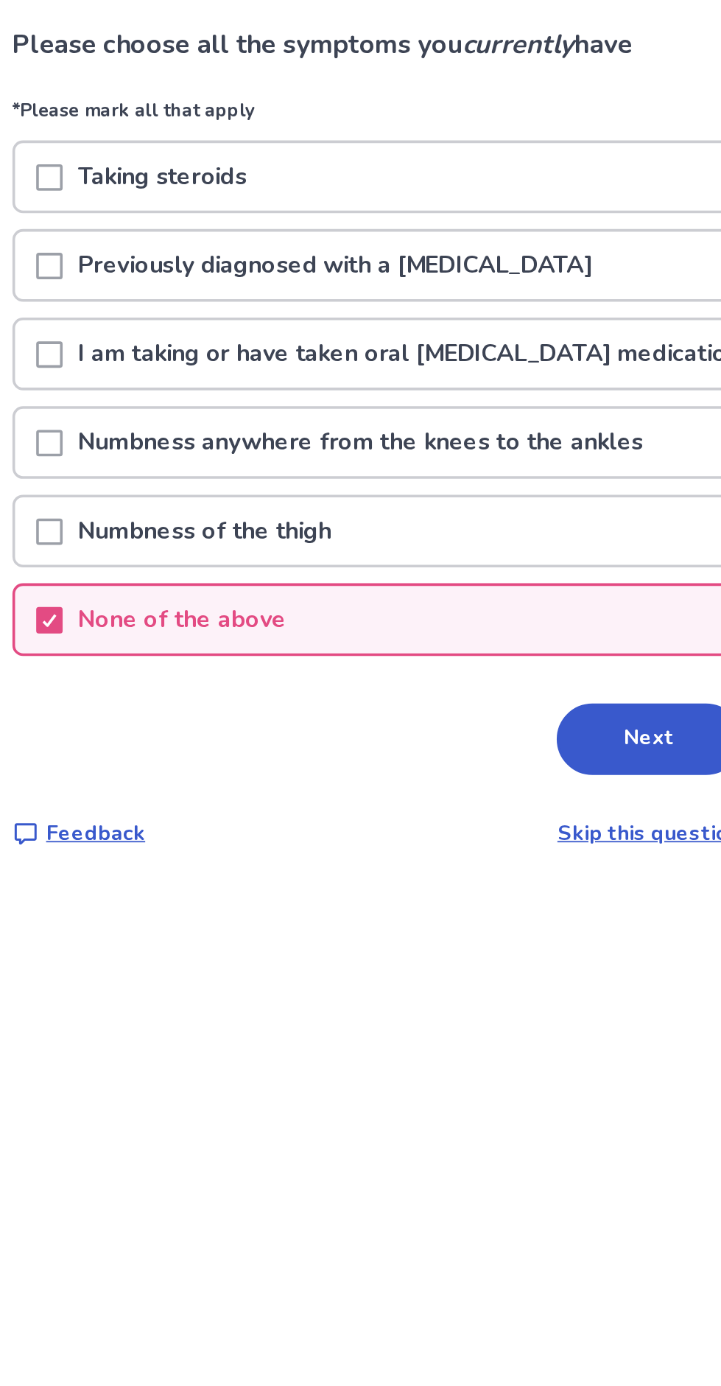
click at [484, 514] on button "Next" at bounding box center [506, 510] width 103 height 40
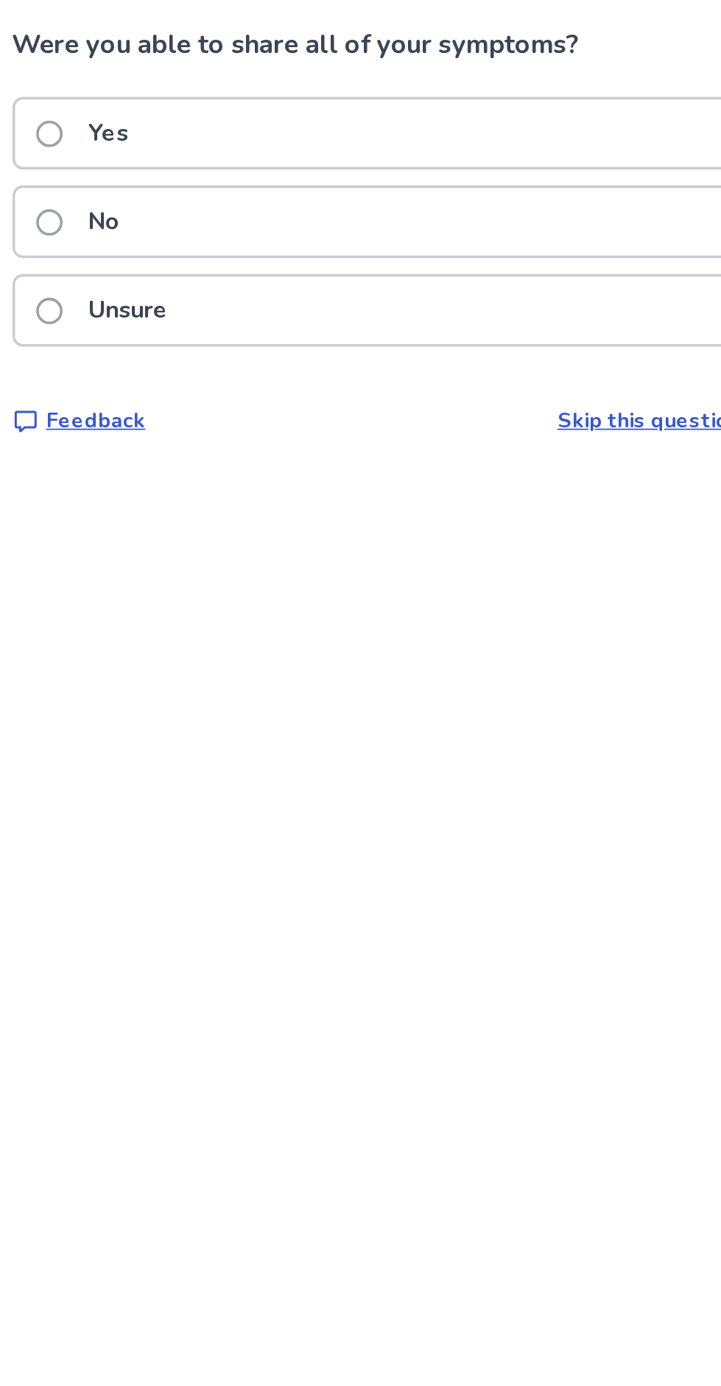
click at [504, 336] on link "Skip this question" at bounding box center [507, 332] width 102 height 16
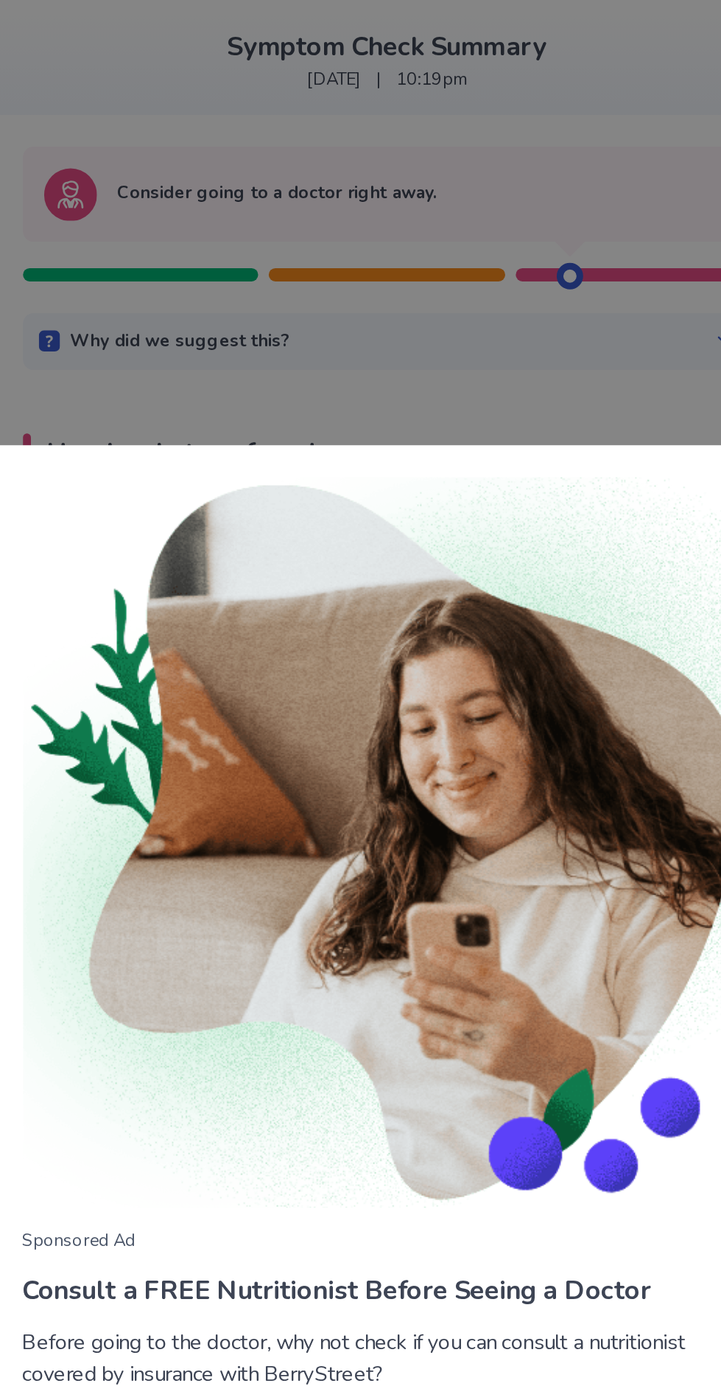
click at [510, 323] on div "Sponsored Ad Consult a FREE Nutritionist Before Seeing a Doctor Before going to…" at bounding box center [360, 693] width 721 height 1386
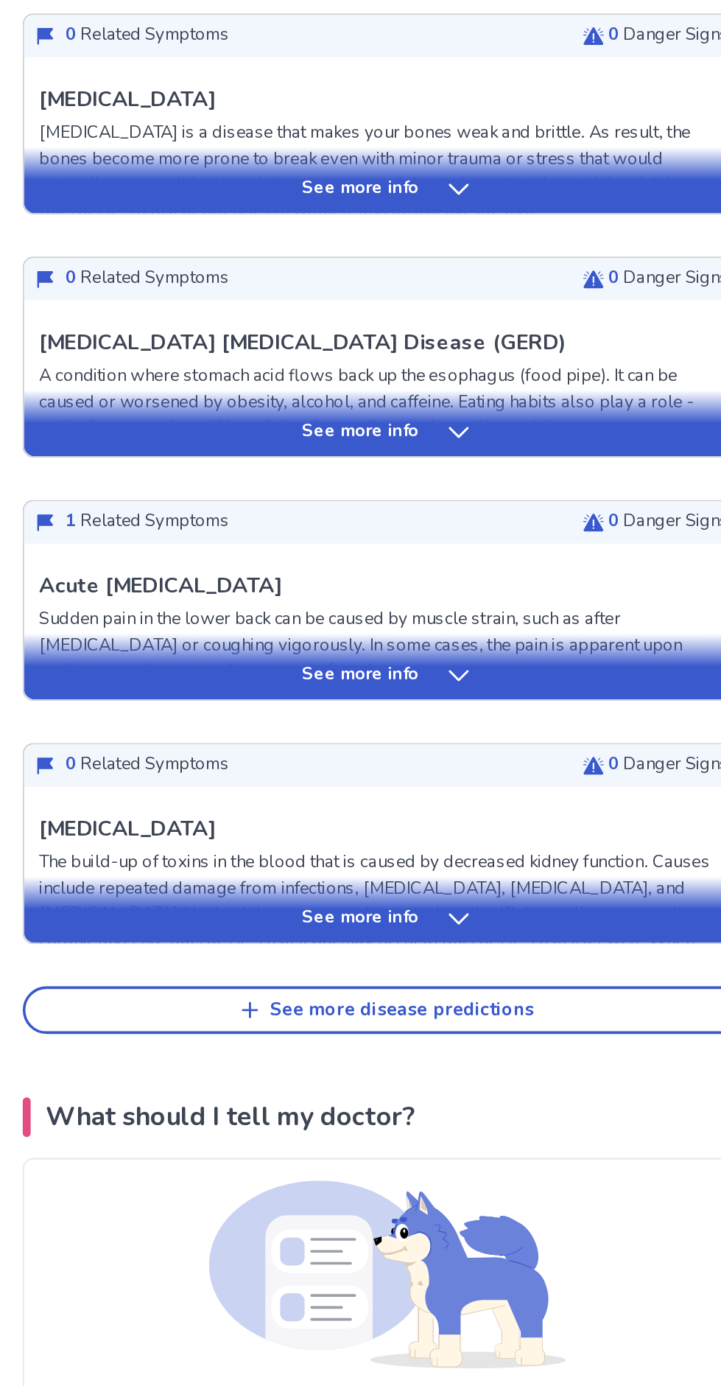
click at [362, 951] on div "See more info" at bounding box center [360, 966] width 405 height 37
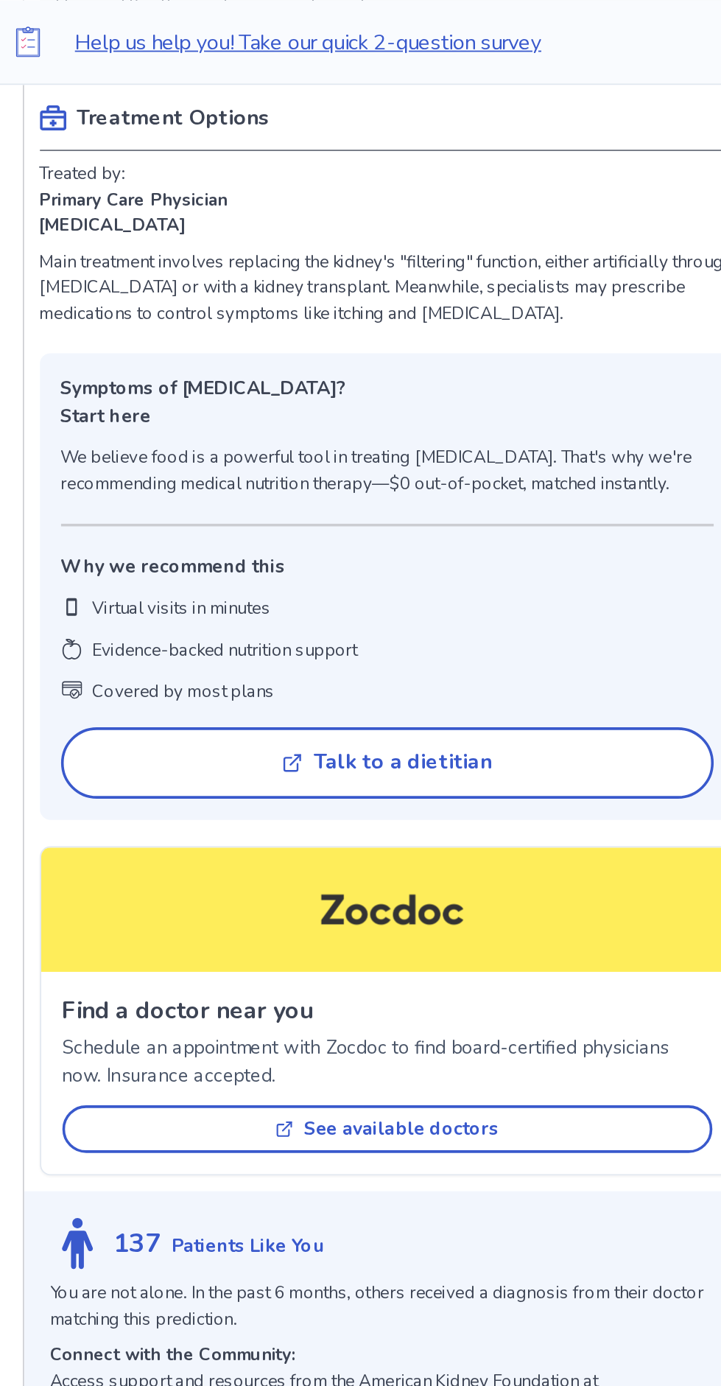
scroll to position [1653, 0]
